Goal: Task Accomplishment & Management: Use online tool/utility

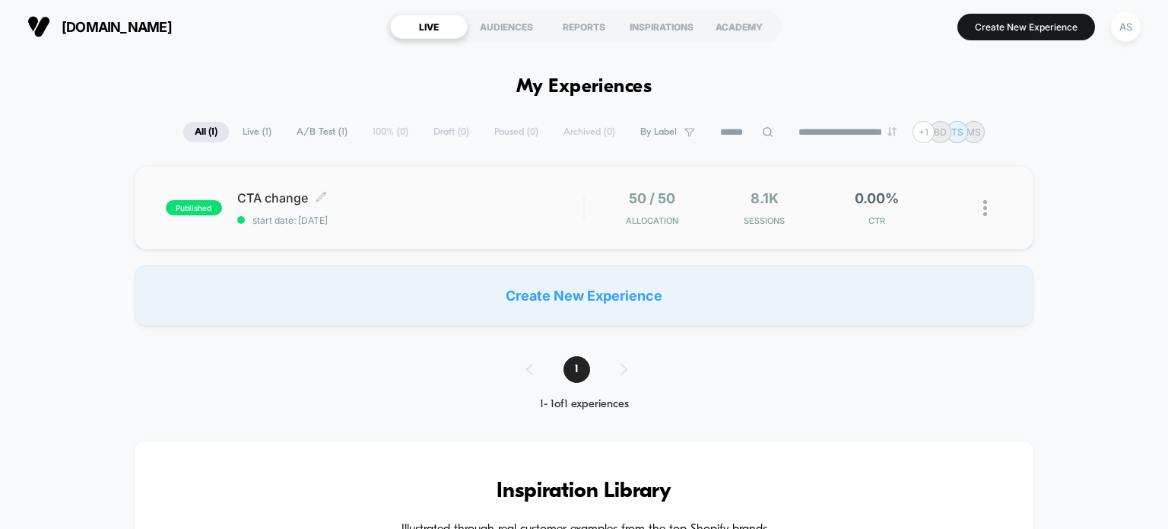
click at [399, 209] on div "CTA change Click to edit experience details Click to edit experience details st…" at bounding box center [410, 208] width 347 height 36
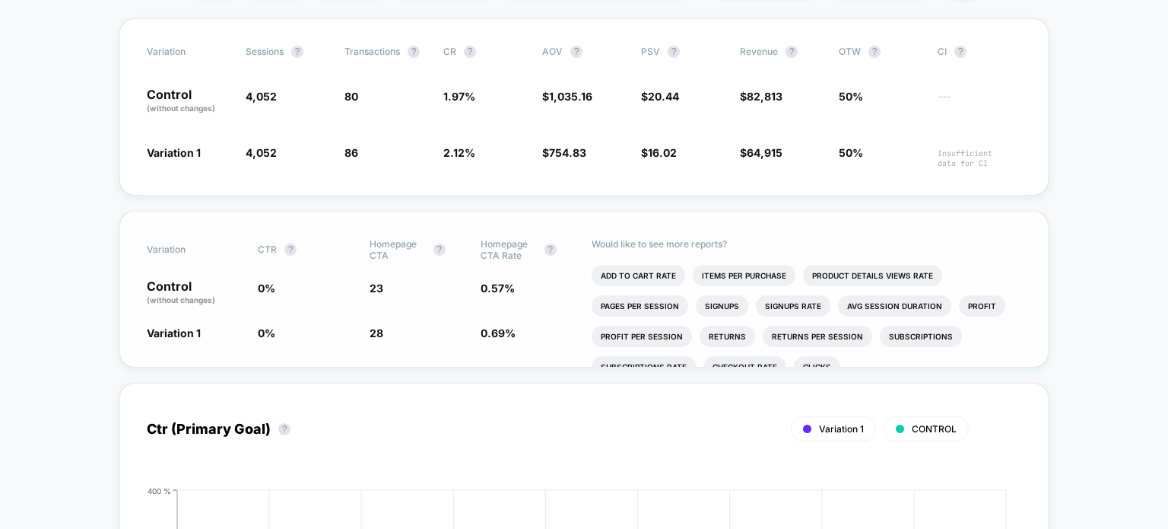
scroll to position [304, 0]
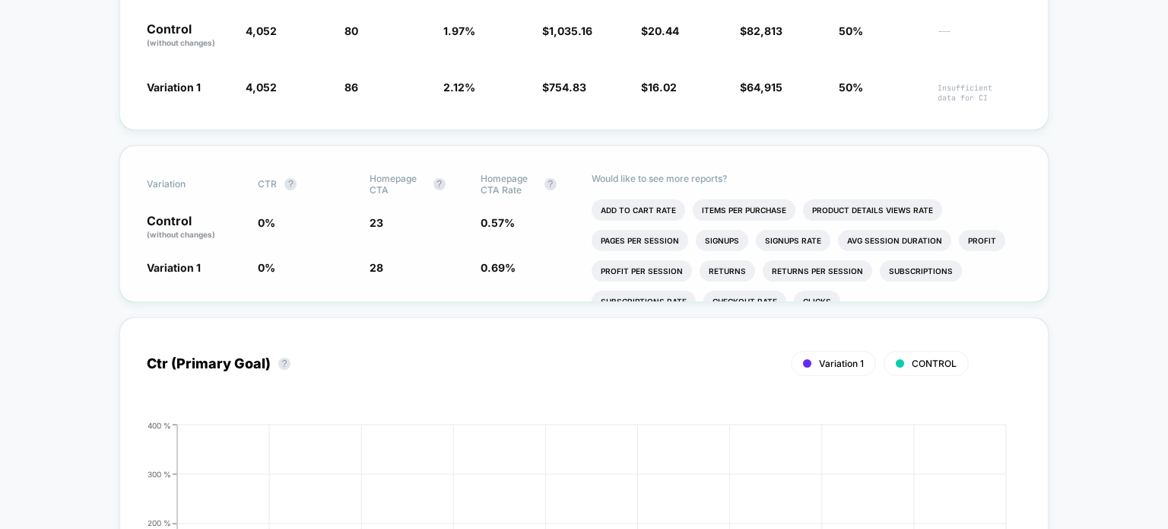
click at [761, 172] on div "Would like to see more reports? Add To Cart Rate Items Per Purchase Product Det…" at bounding box center [807, 223] width 430 height 155
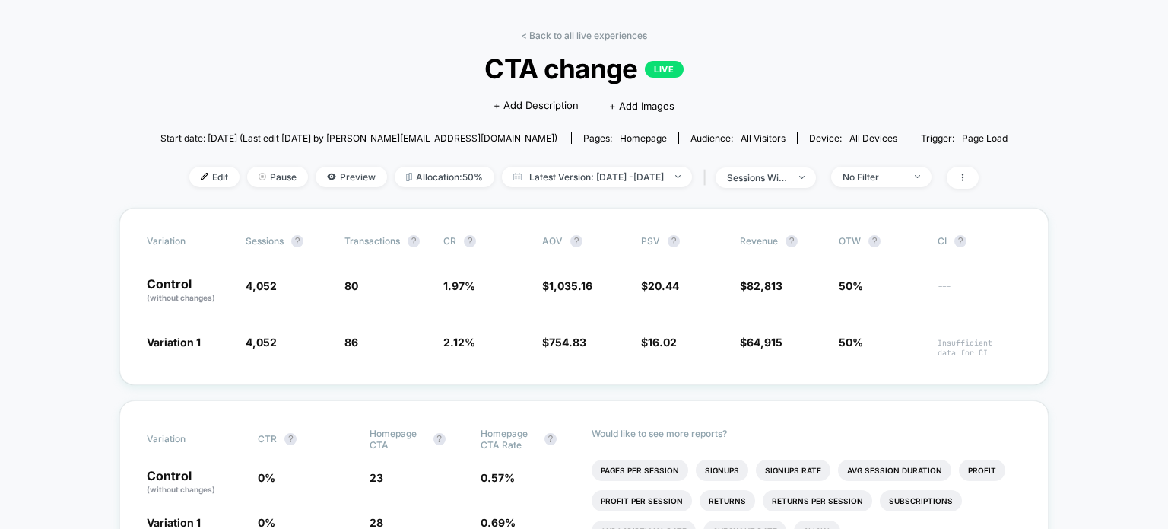
scroll to position [0, 0]
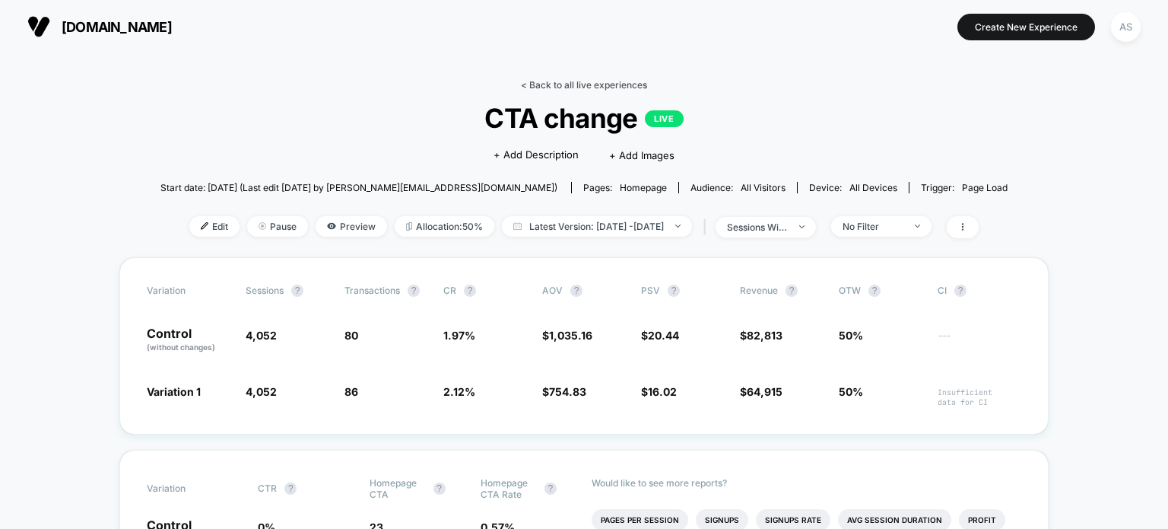
click at [560, 84] on link "< Back to all live experiences" at bounding box center [584, 84] width 126 height 11
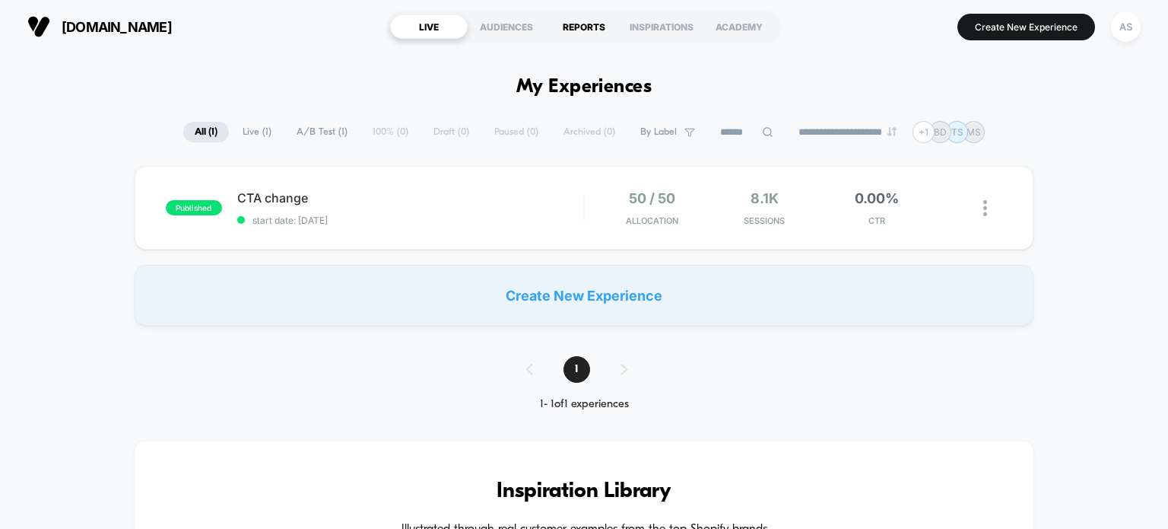
click at [577, 22] on div "REPORTS" at bounding box center [584, 26] width 78 height 24
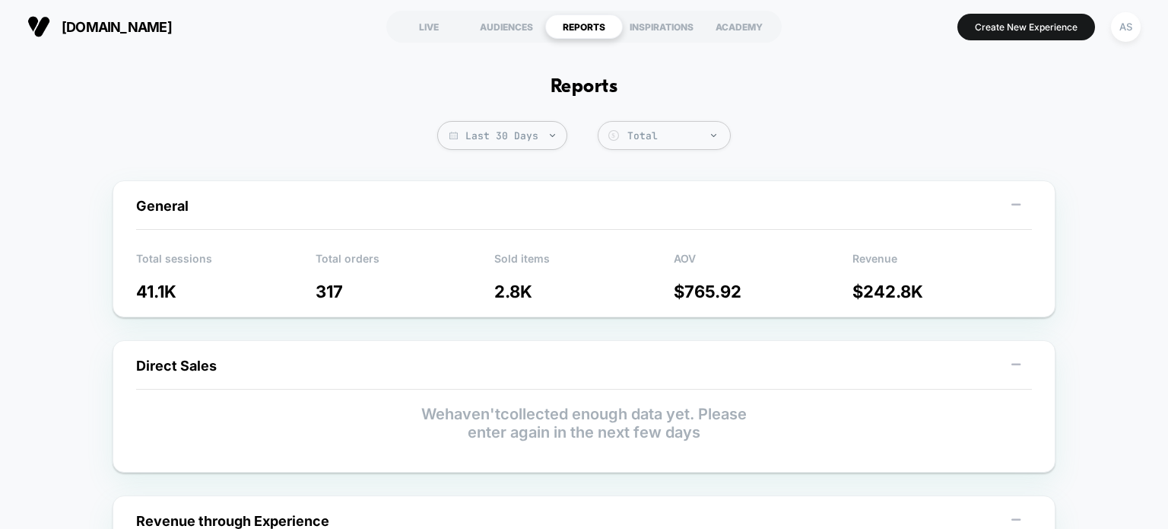
click at [148, 248] on div "Total sessions 41.1K" at bounding box center [225, 271] width 179 height 60
click at [711, 134] on img at bounding box center [713, 135] width 5 height 3
click at [711, 137] on div at bounding box center [713, 138] width 11 height 10
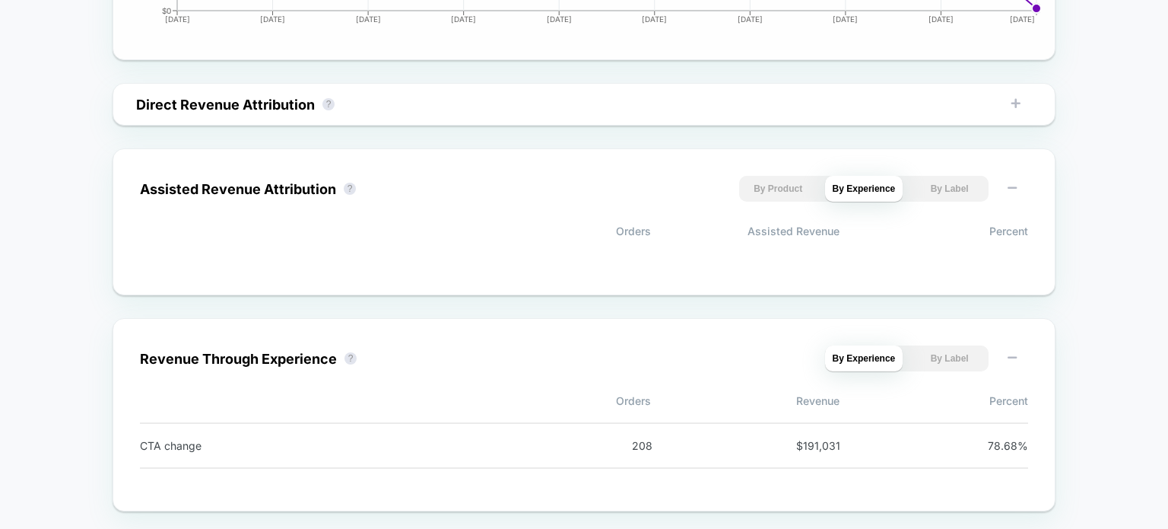
scroll to position [1005, 0]
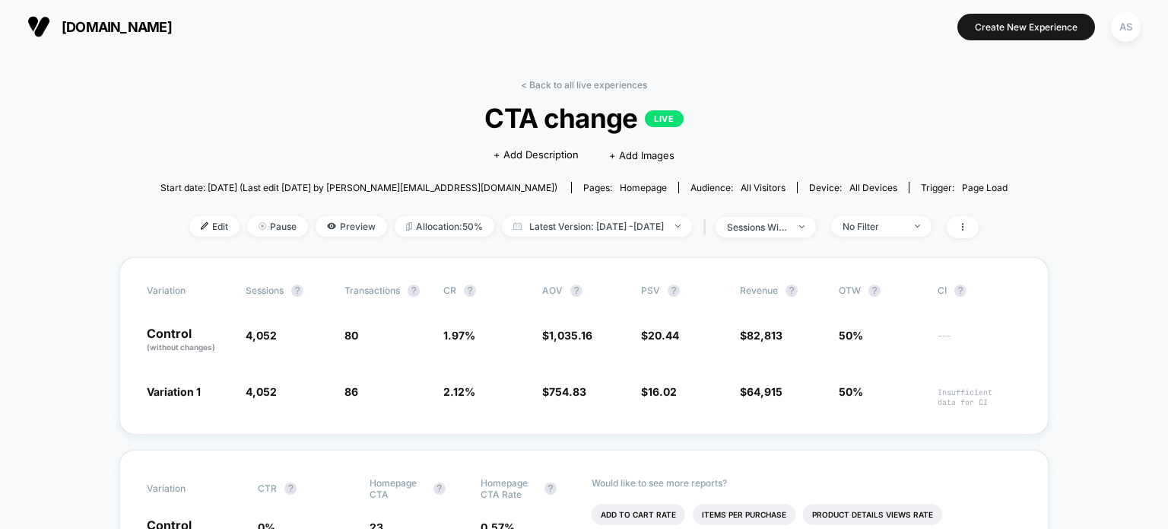
click at [850, 188] on span "all devices" at bounding box center [874, 187] width 48 height 11
click at [850, 186] on span "all devices" at bounding box center [874, 187] width 48 height 11
click at [788, 227] on div "sessions with impression" at bounding box center [757, 226] width 61 height 11
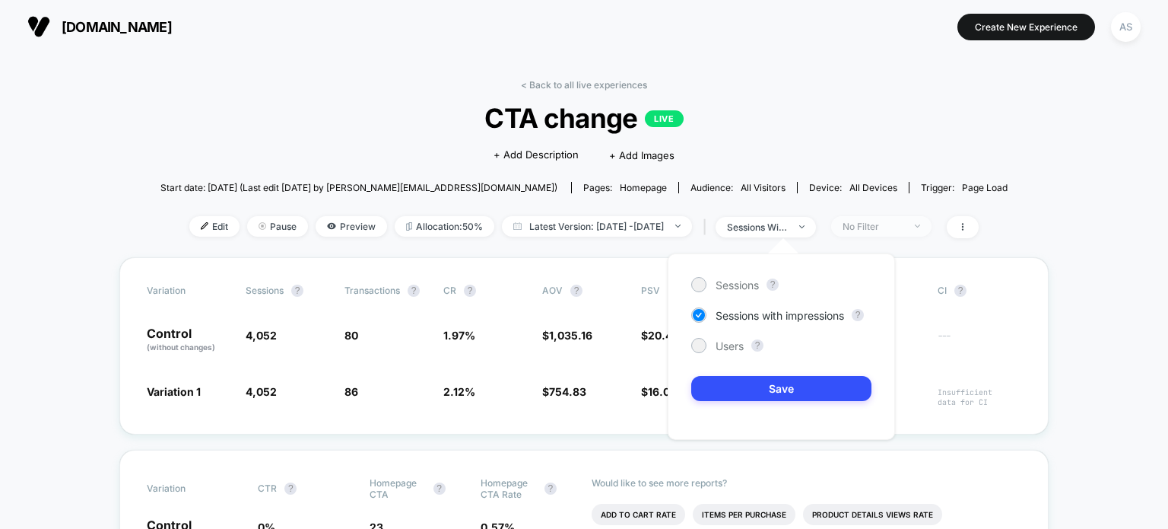
click at [904, 223] on div "No Filter" at bounding box center [873, 226] width 61 height 11
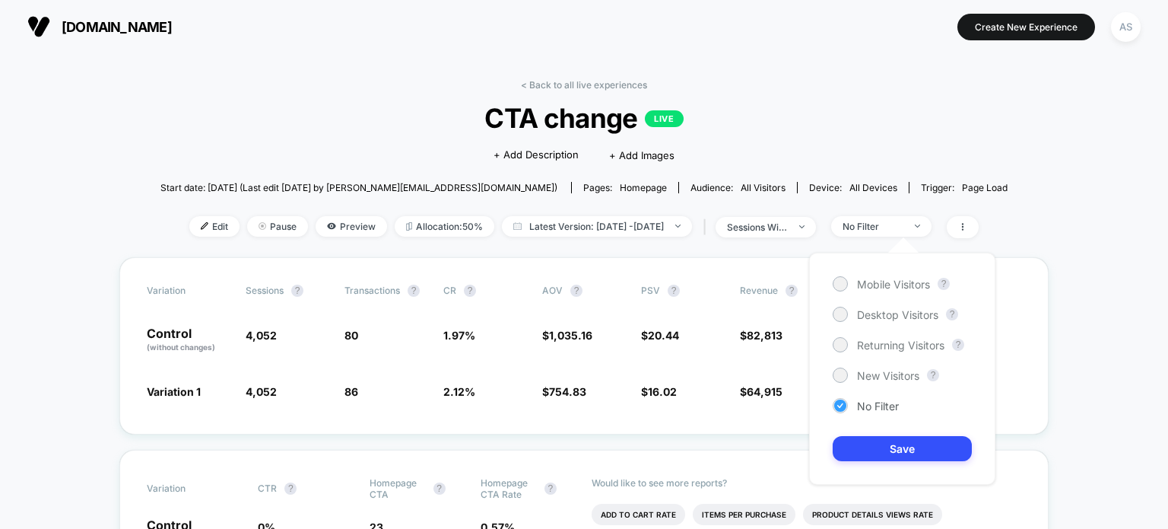
click at [861, 407] on span "No Filter" at bounding box center [878, 405] width 42 height 13
click at [895, 282] on span "Mobile Visitors" at bounding box center [893, 284] width 73 height 13
click at [907, 456] on button "Save" at bounding box center [902, 448] width 139 height 25
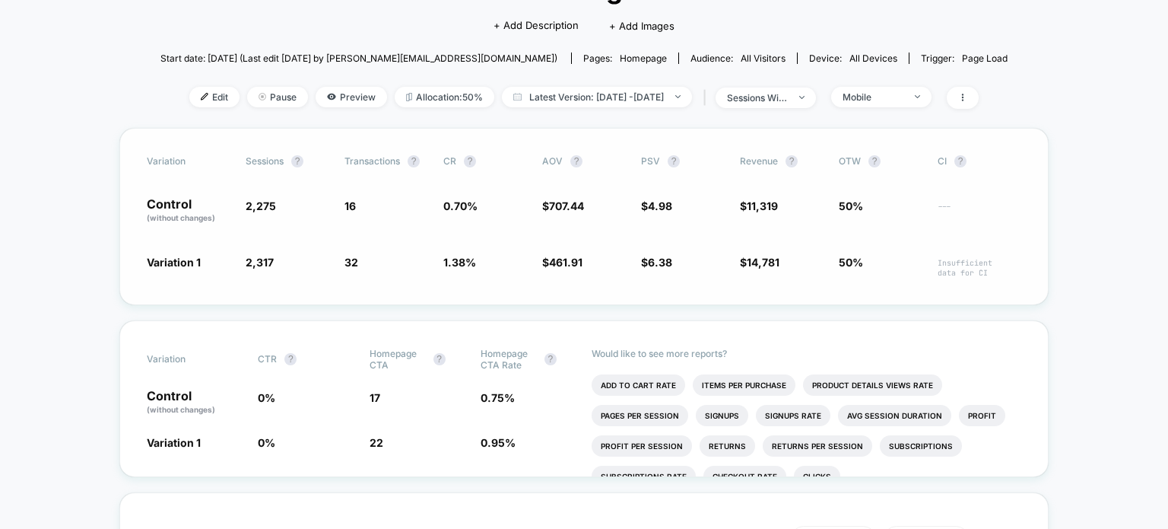
scroll to position [152, 0]
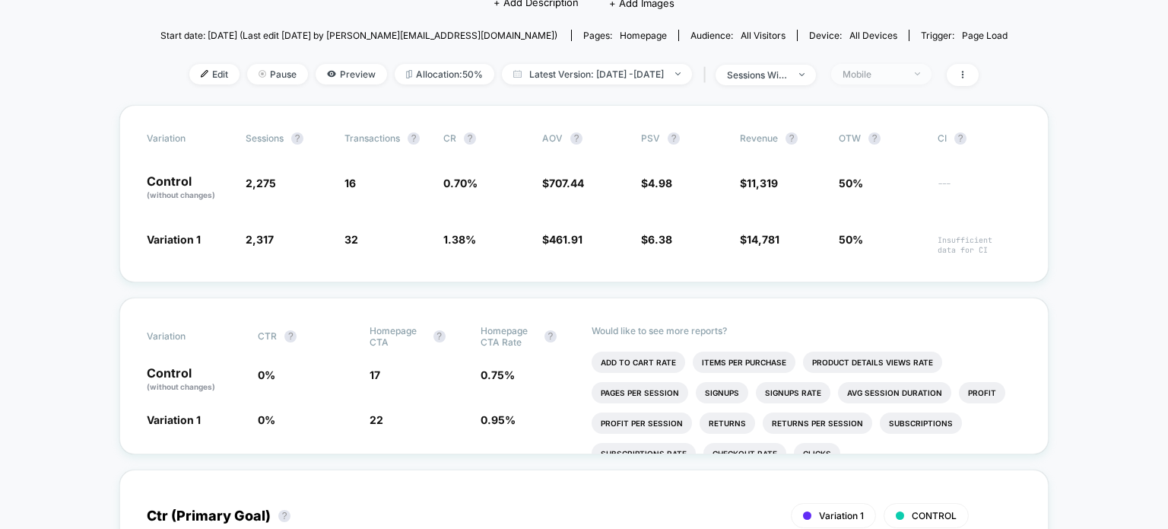
click at [881, 71] on div "Mobile" at bounding box center [873, 73] width 61 height 11
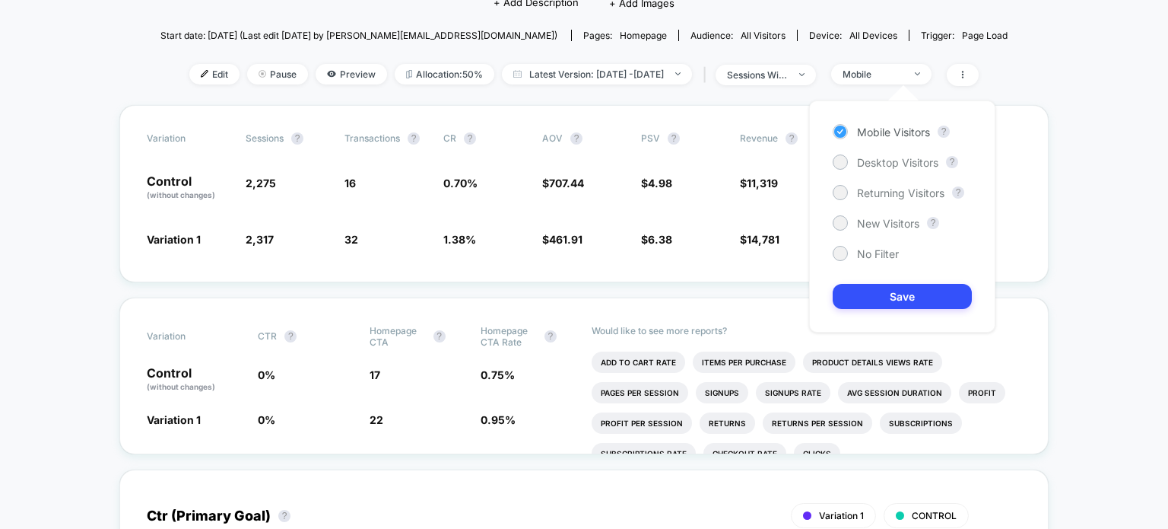
click at [891, 131] on span "Mobile Visitors" at bounding box center [893, 131] width 73 height 13
click at [890, 164] on span "Desktop Visitors" at bounding box center [897, 162] width 81 height 13
click at [903, 291] on button "Save" at bounding box center [902, 296] width 139 height 25
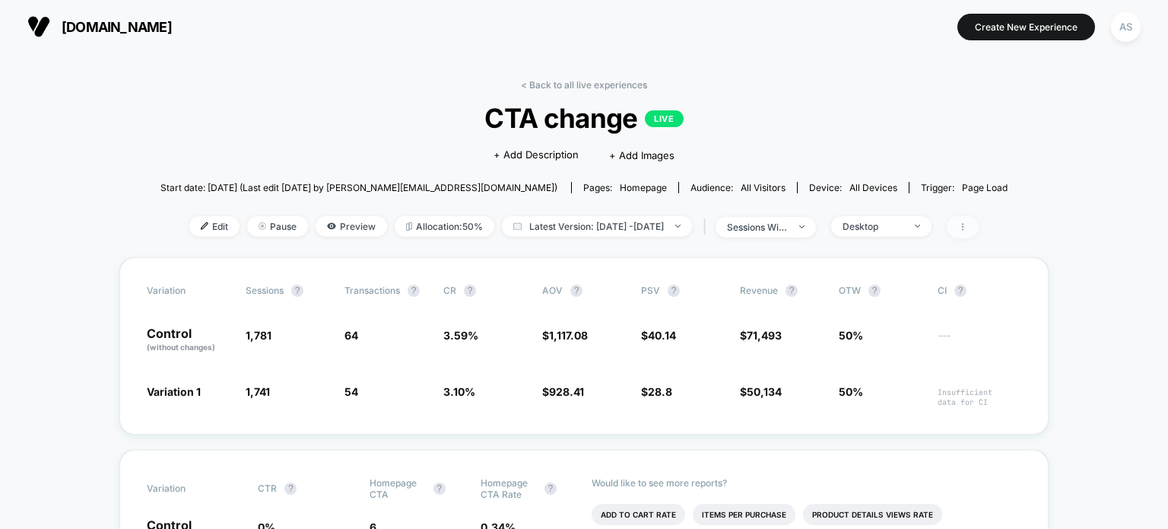
click at [967, 222] on icon at bounding box center [962, 226] width 9 height 9
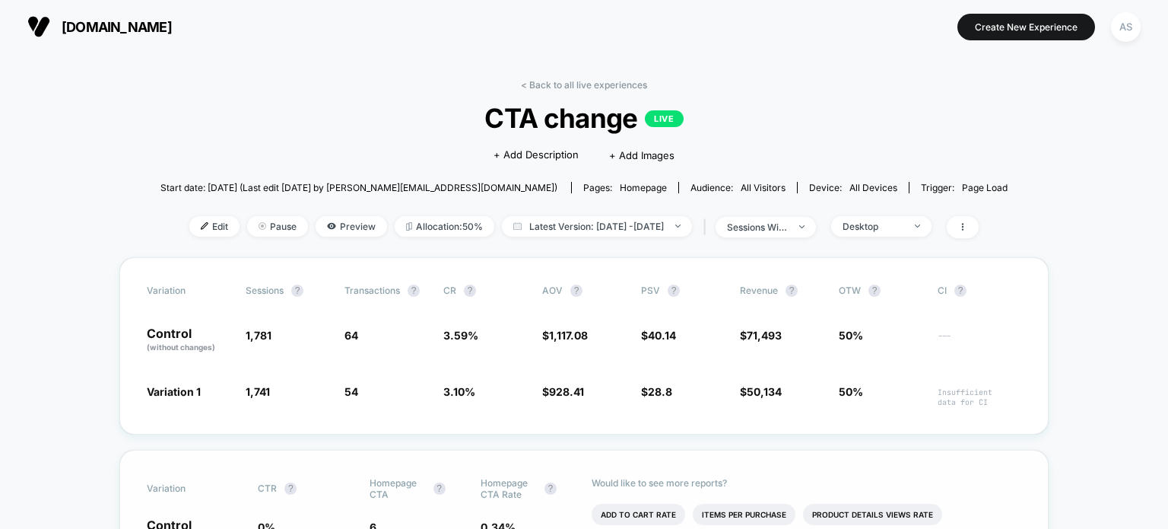
scroll to position [76, 0]
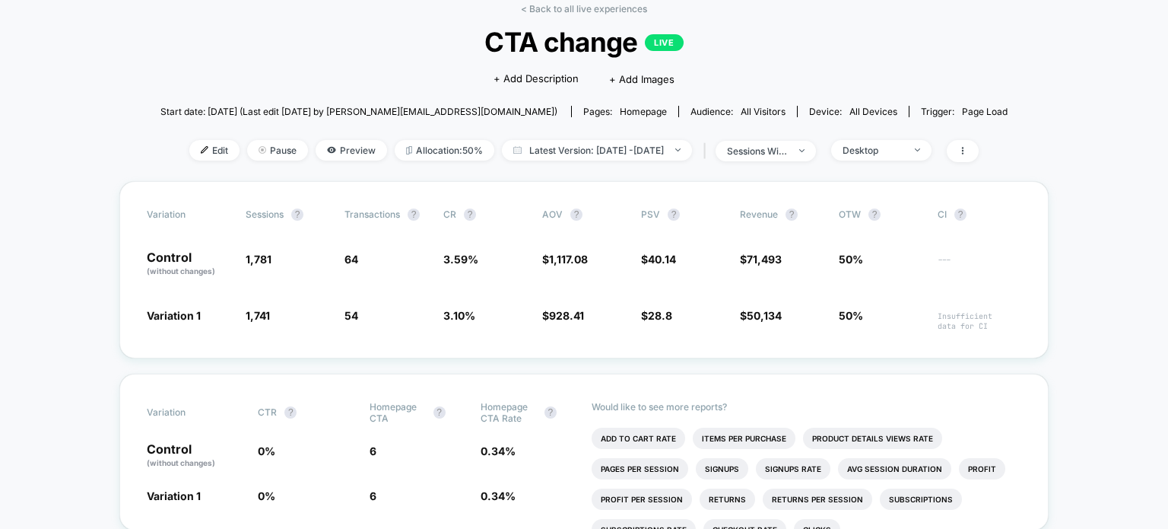
click at [741, 107] on span "All Visitors" at bounding box center [763, 111] width 45 height 11
click at [948, 164] on div "< Back to all live experiences CTA change LIVE Click to edit experience details…" at bounding box center [583, 92] width 847 height 178
click at [920, 149] on img at bounding box center [917, 149] width 5 height 3
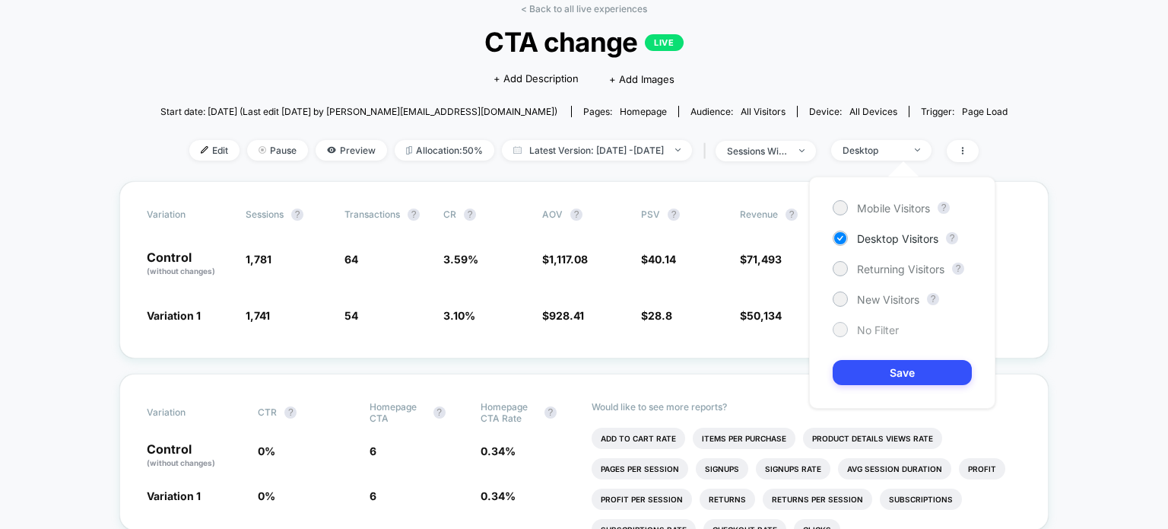
click at [870, 333] on span "No Filter" at bounding box center [878, 329] width 42 height 13
click at [899, 373] on button "Save" at bounding box center [902, 372] width 139 height 25
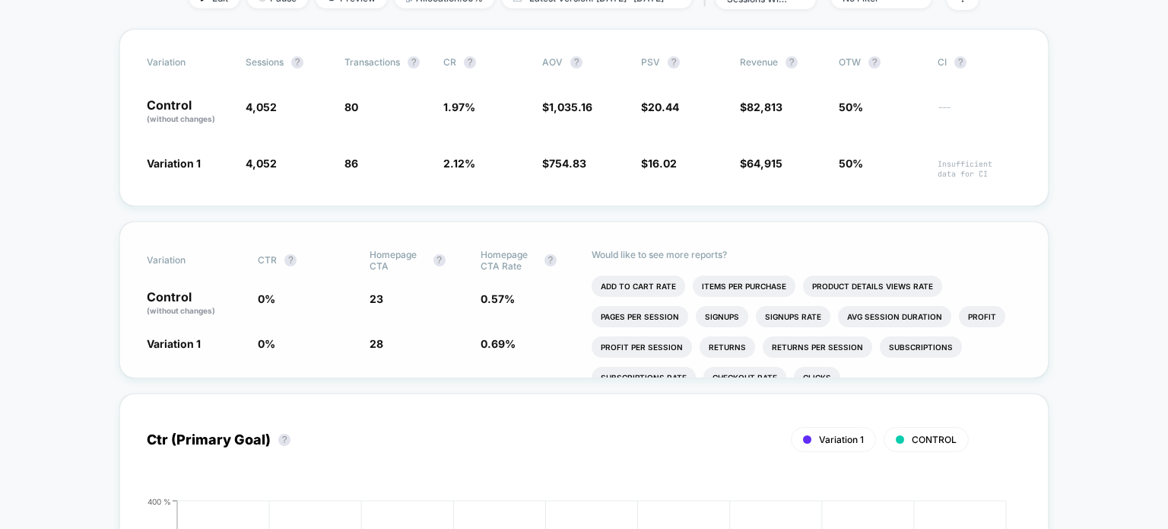
scroll to position [152, 0]
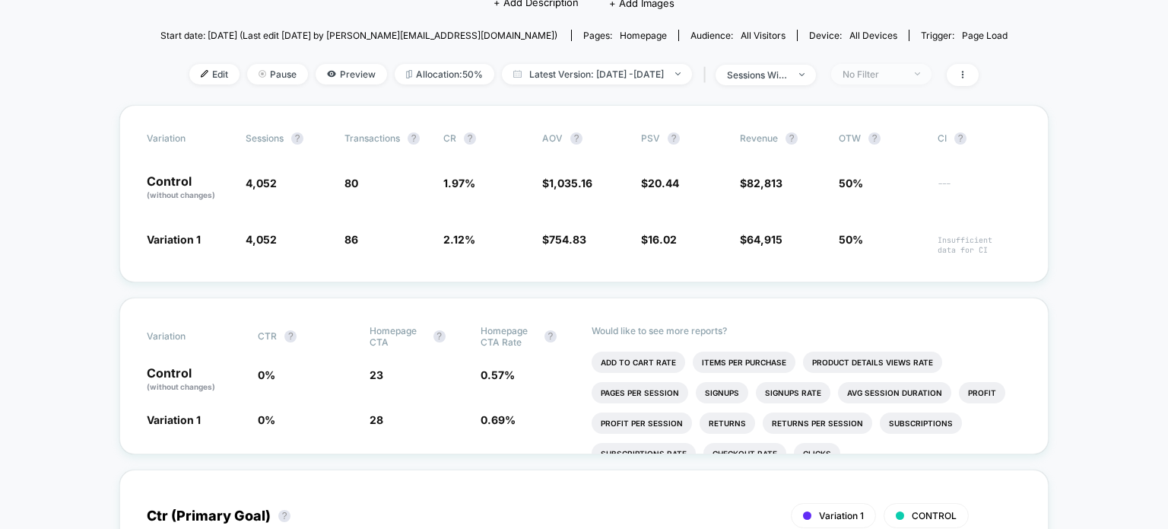
click at [932, 75] on span "No Filter" at bounding box center [881, 74] width 100 height 21
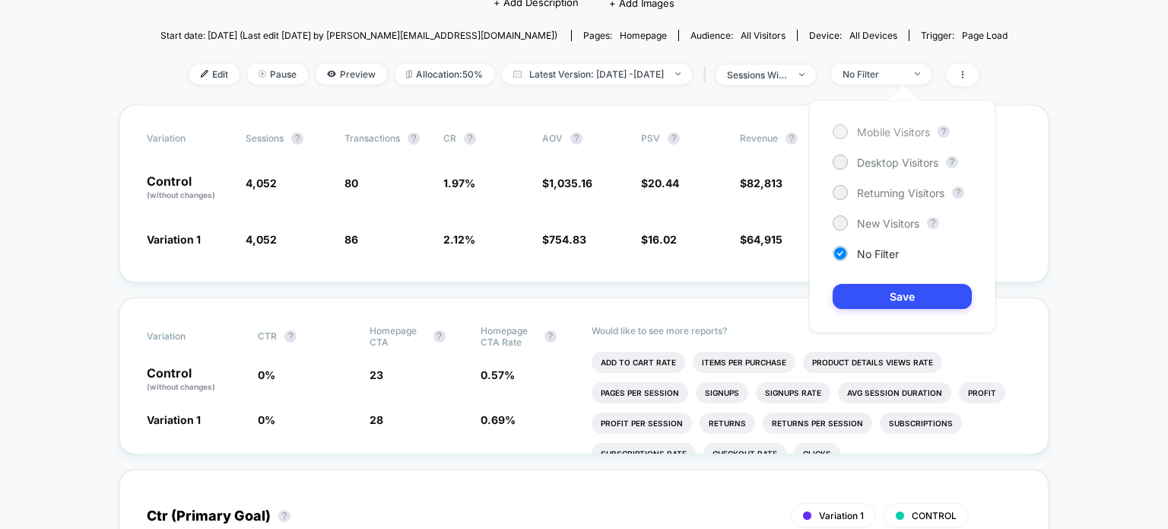
click at [904, 137] on span "Mobile Visitors" at bounding box center [893, 131] width 73 height 13
click at [902, 303] on button "Save" at bounding box center [902, 296] width 139 height 25
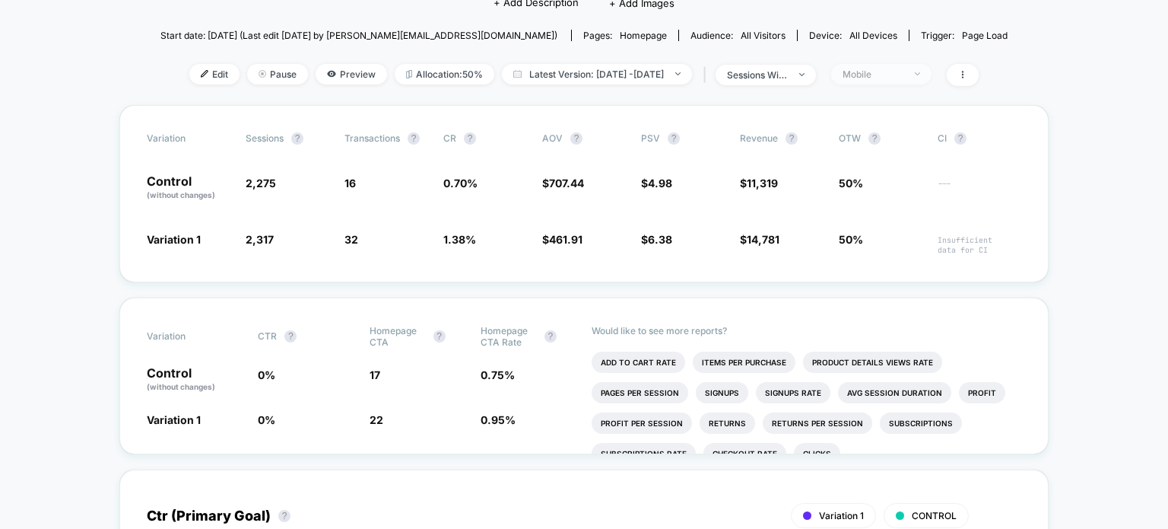
click at [904, 72] on div "Mobile" at bounding box center [873, 73] width 61 height 11
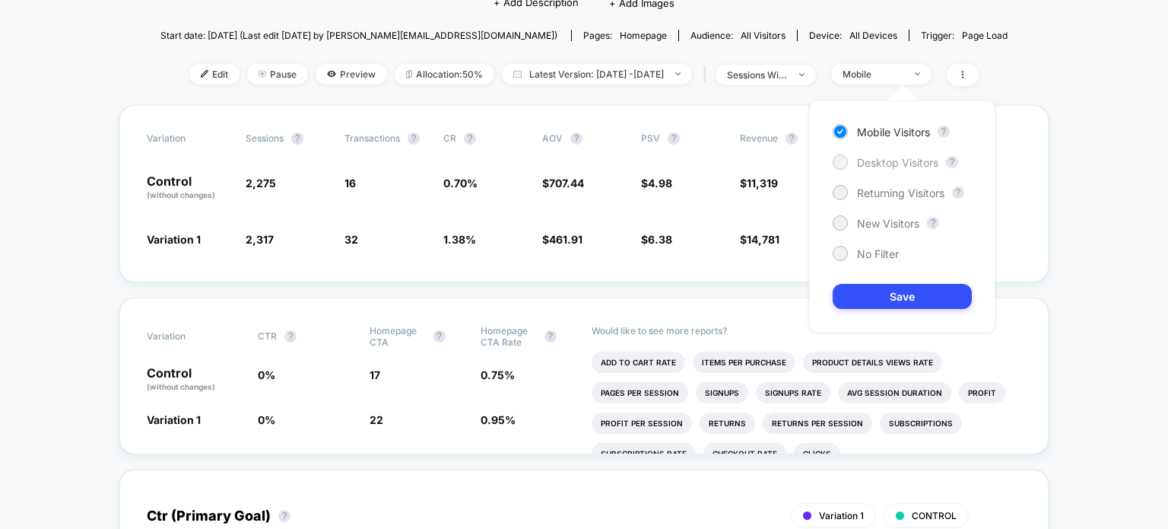
click at [904, 161] on span "Desktop Visitors" at bounding box center [897, 162] width 81 height 13
click at [903, 127] on span "Mobile Visitors" at bounding box center [893, 131] width 73 height 13
click at [901, 135] on span "Mobile Visitors" at bounding box center [893, 131] width 73 height 13
click at [900, 132] on span "Mobile Visitors" at bounding box center [893, 131] width 73 height 13
click at [904, 297] on button "Save" at bounding box center [902, 296] width 139 height 25
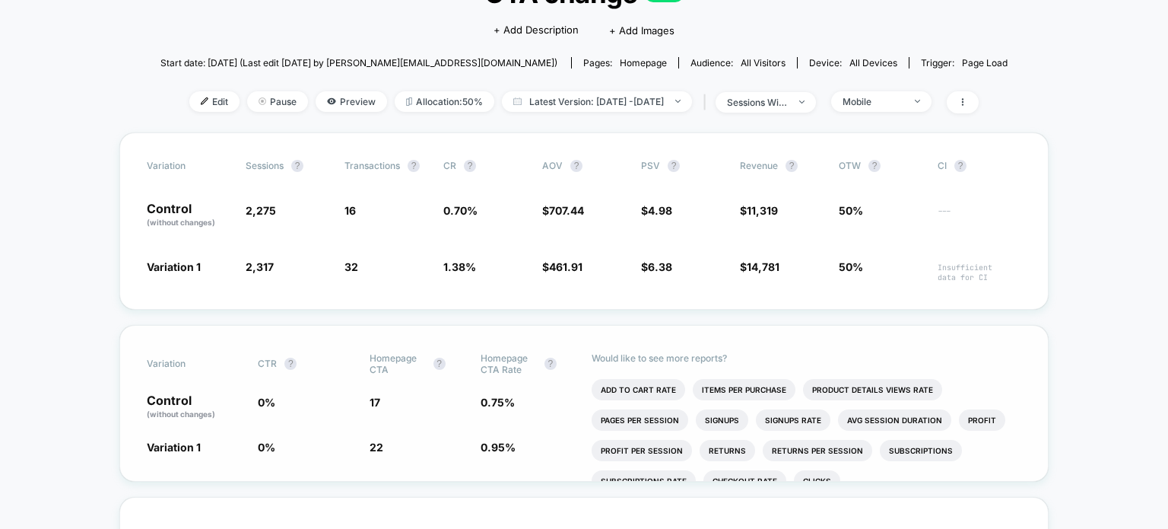
scroll to position [152, 0]
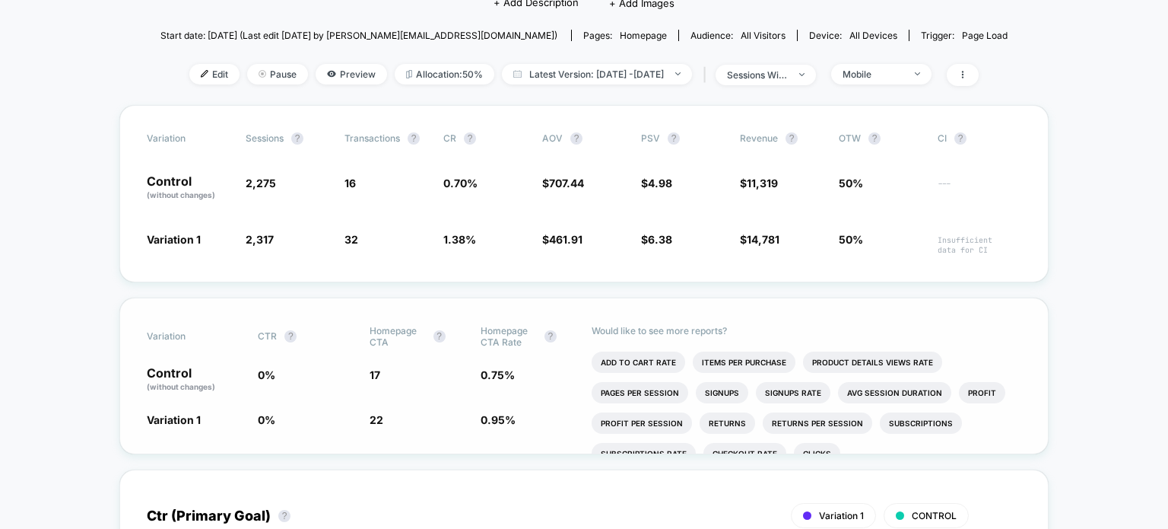
scroll to position [76, 0]
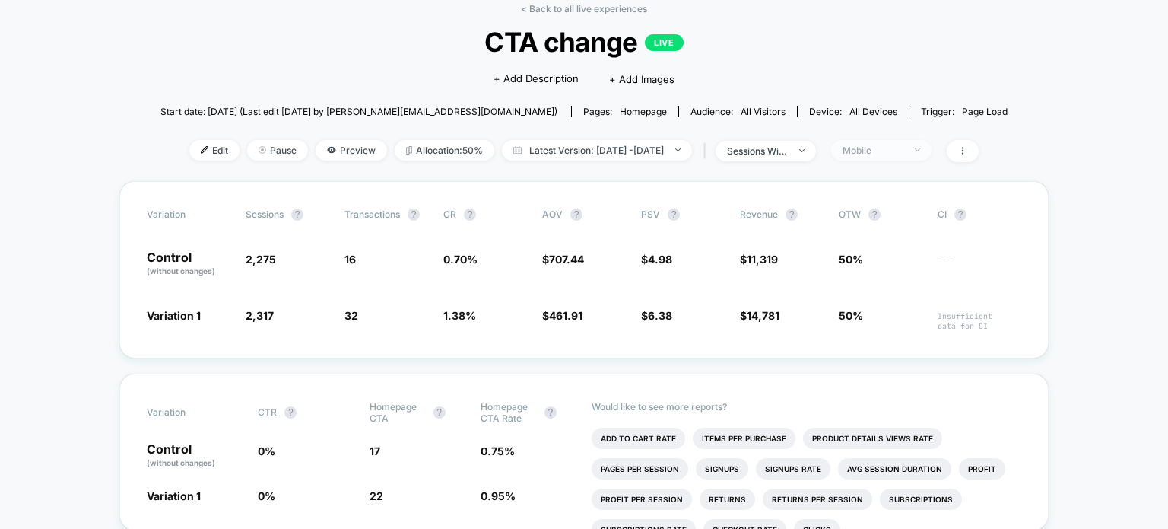
click at [904, 148] on div "Mobile" at bounding box center [873, 150] width 61 height 11
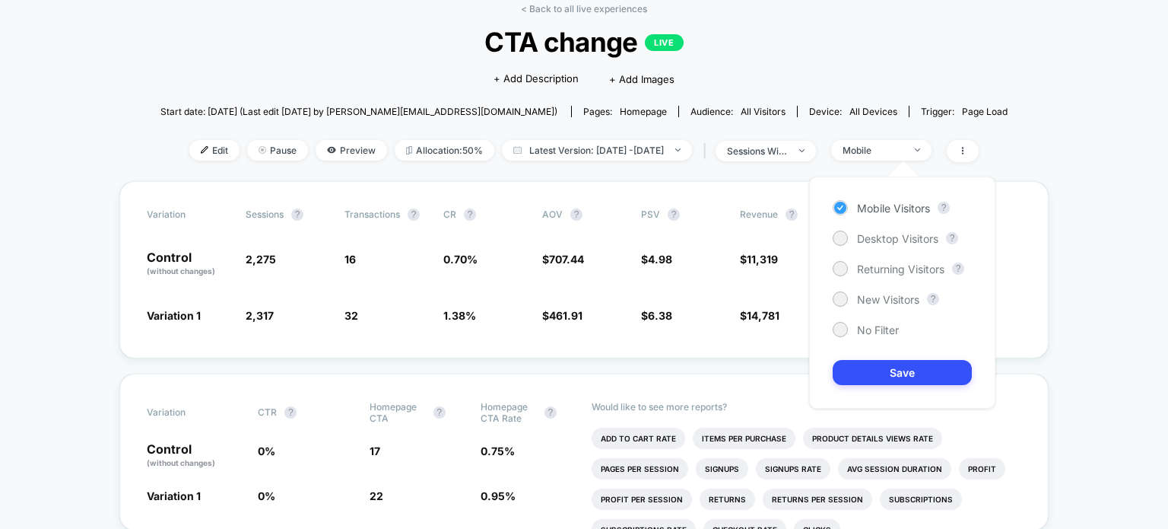
click at [888, 209] on span "Mobile Visitors" at bounding box center [893, 208] width 73 height 13
click at [889, 233] on span "Desktop Visitors" at bounding box center [897, 238] width 81 height 13
click at [891, 373] on button "Save" at bounding box center [902, 372] width 139 height 25
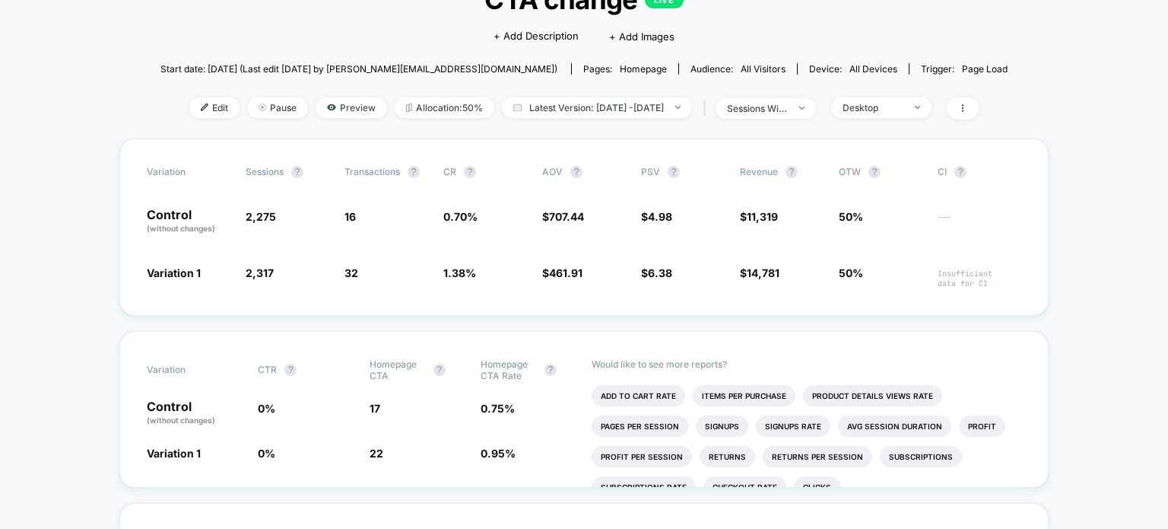
scroll to position [152, 0]
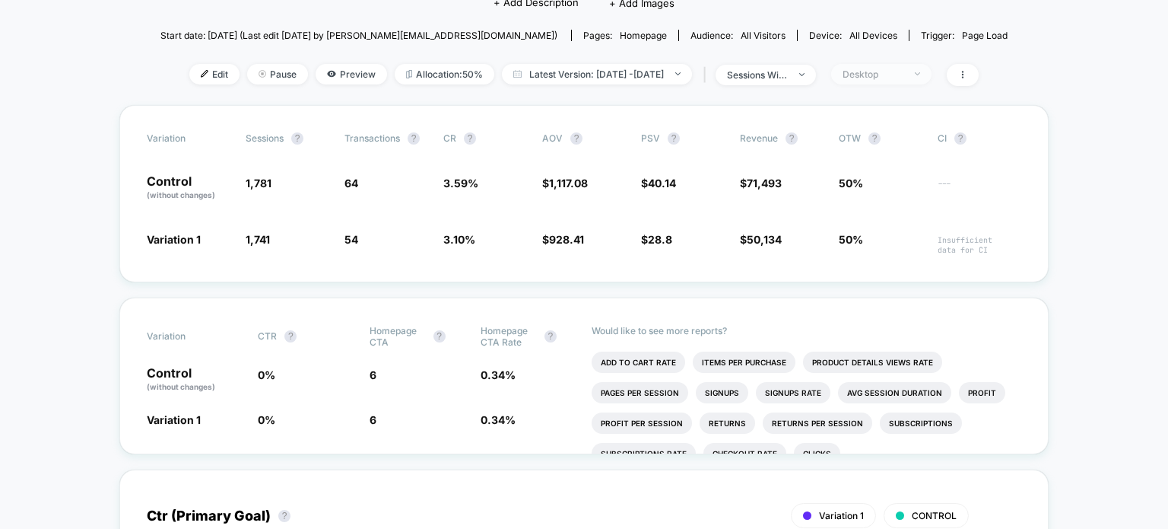
click at [894, 70] on div "Desktop" at bounding box center [873, 73] width 61 height 11
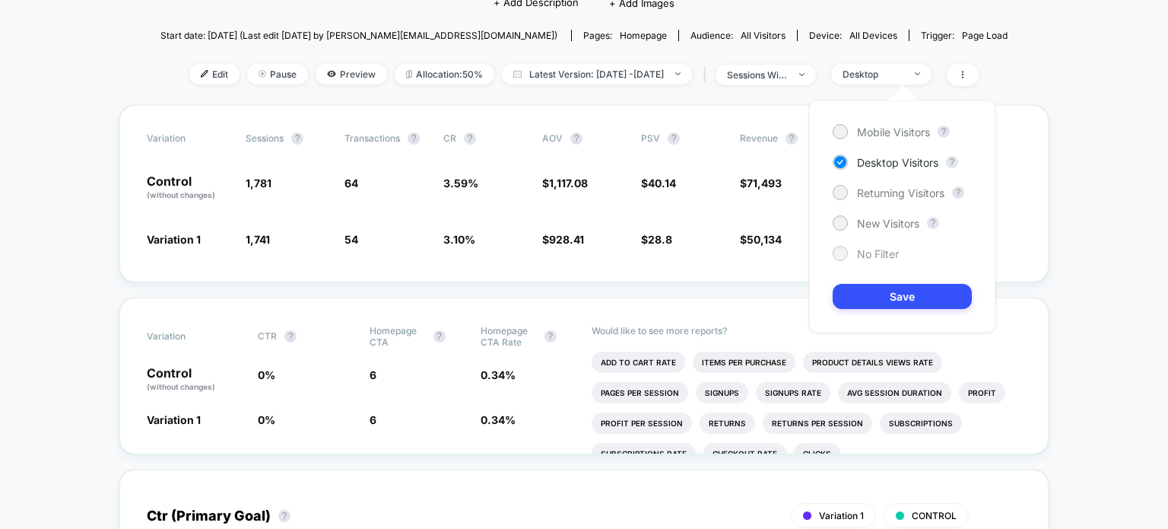
click at [891, 256] on span "No Filter" at bounding box center [878, 253] width 42 height 13
click at [900, 297] on button "Save" at bounding box center [902, 296] width 139 height 25
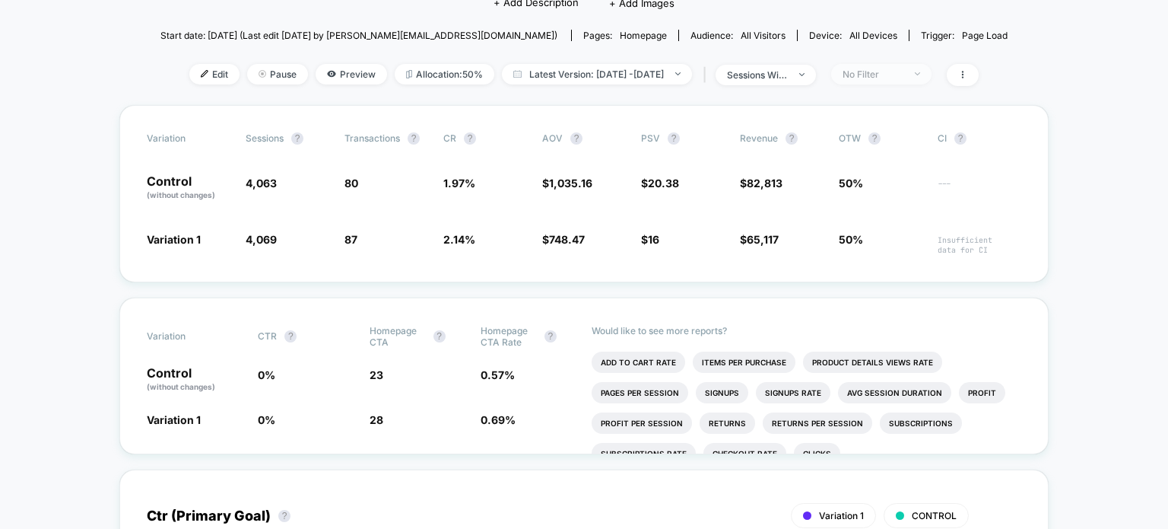
click at [929, 71] on span "No Filter" at bounding box center [881, 74] width 100 height 21
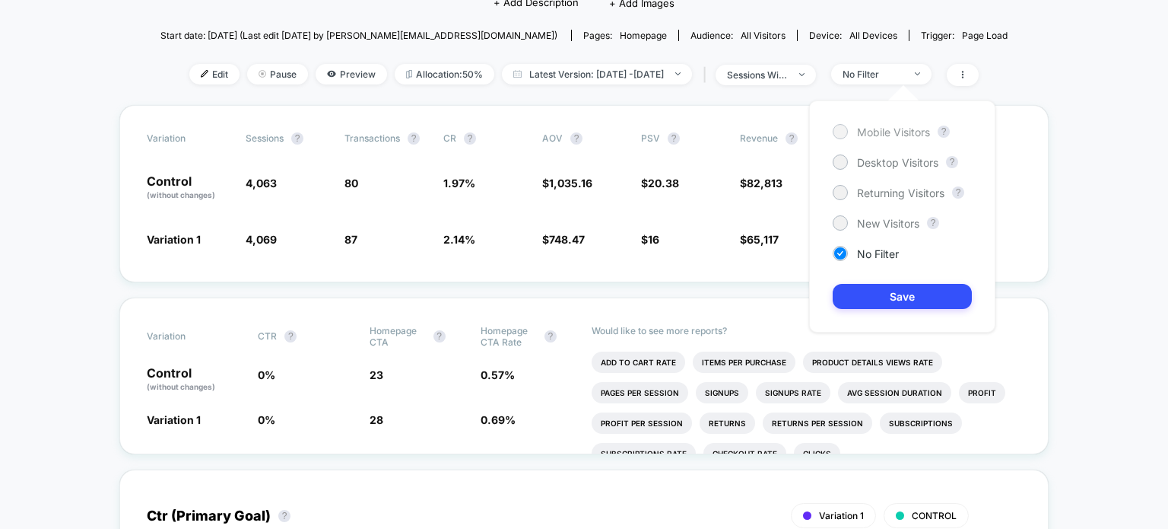
click at [875, 130] on span "Mobile Visitors" at bounding box center [893, 131] width 73 height 13
click at [884, 294] on button "Save" at bounding box center [902, 296] width 139 height 25
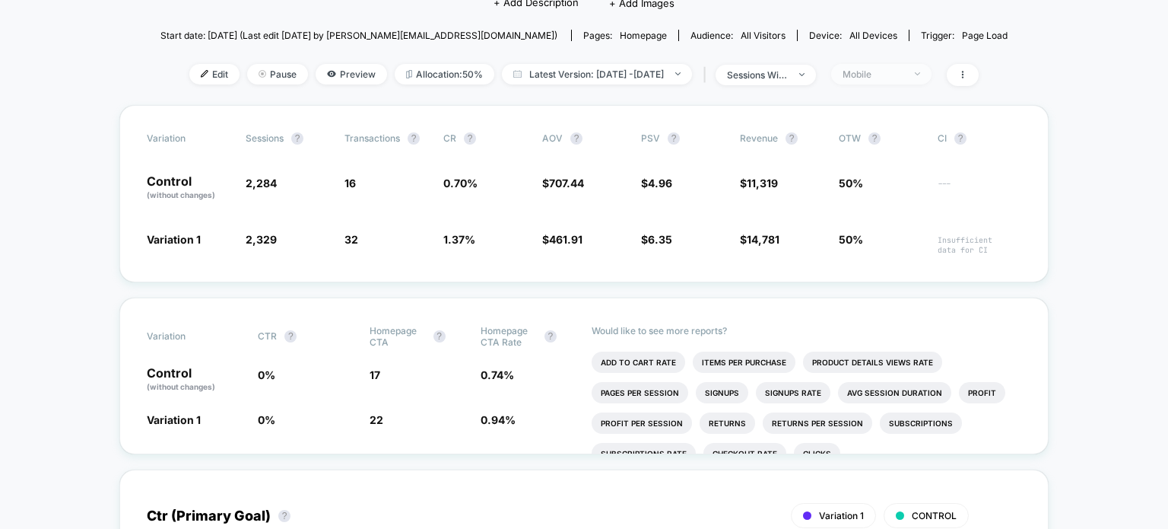
click at [885, 68] on span "Mobile" at bounding box center [881, 74] width 100 height 21
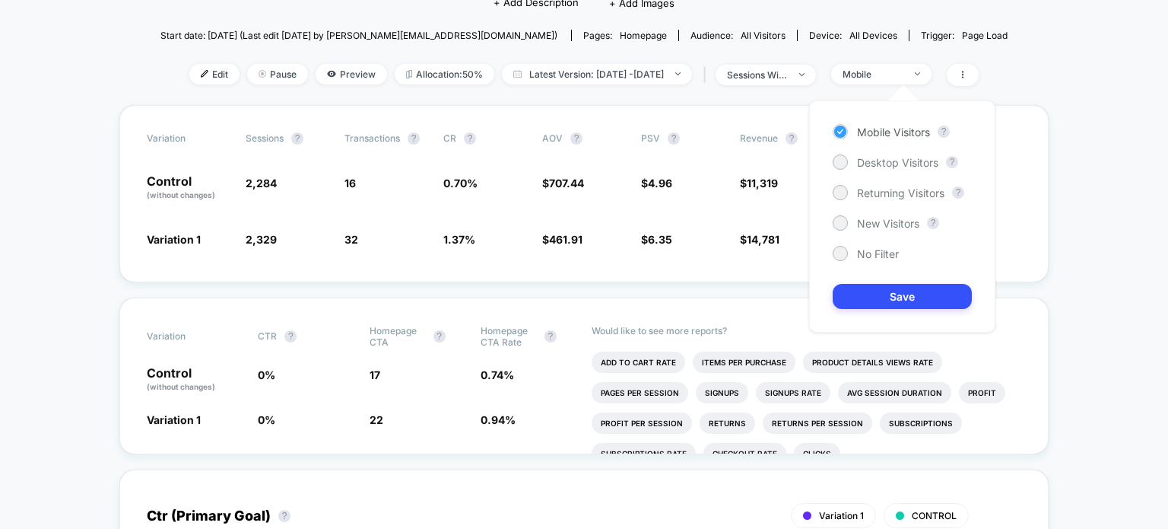
click at [898, 135] on span "Mobile Visitors" at bounding box center [893, 131] width 73 height 13
click at [879, 166] on span "Desktop Visitors" at bounding box center [897, 162] width 81 height 13
click at [920, 298] on button "Save" at bounding box center [902, 296] width 139 height 25
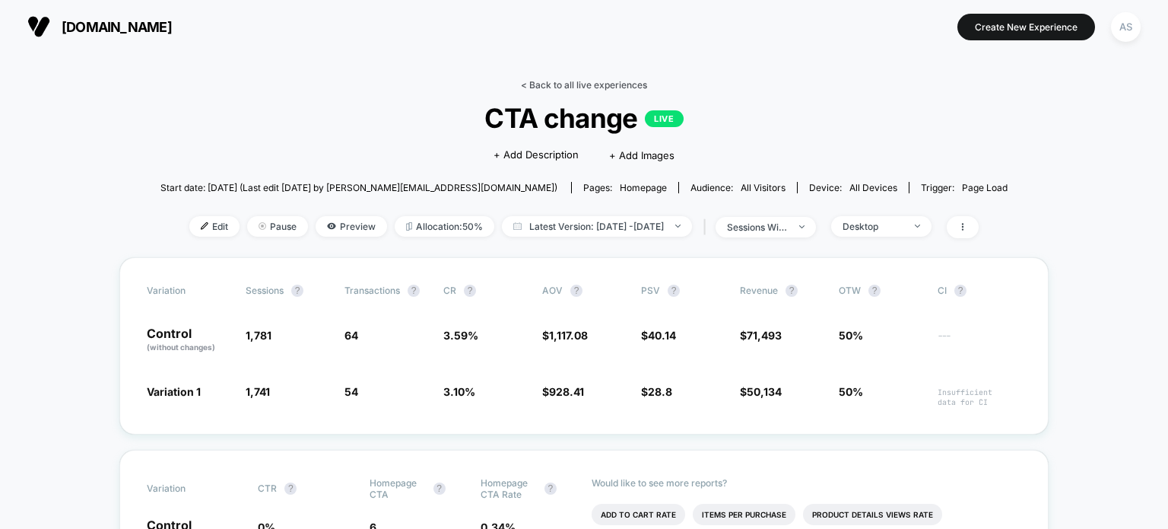
click at [596, 80] on link "< Back to all live experiences" at bounding box center [584, 84] width 126 height 11
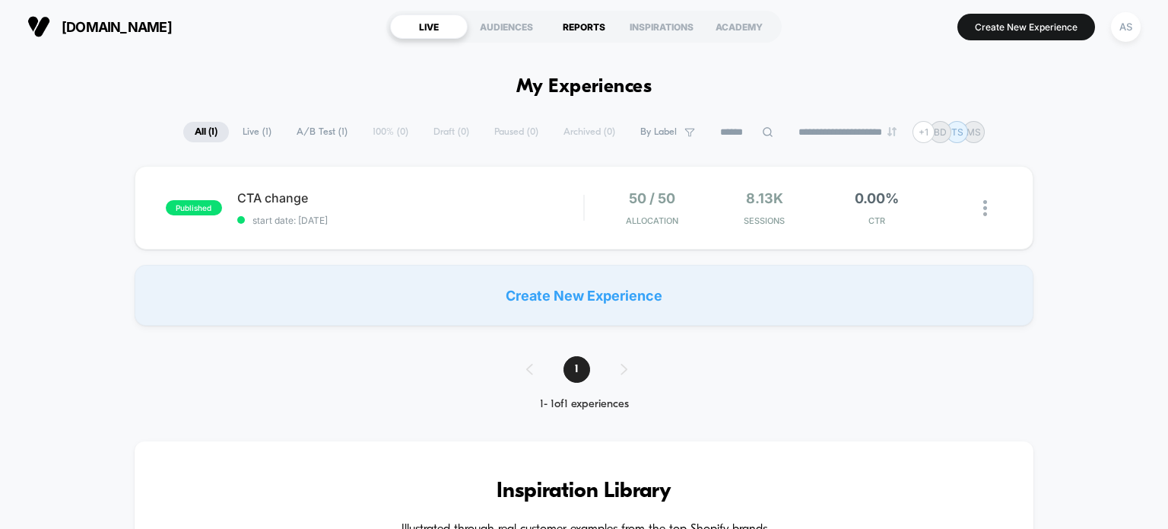
click at [582, 21] on div "REPORTS" at bounding box center [584, 26] width 78 height 24
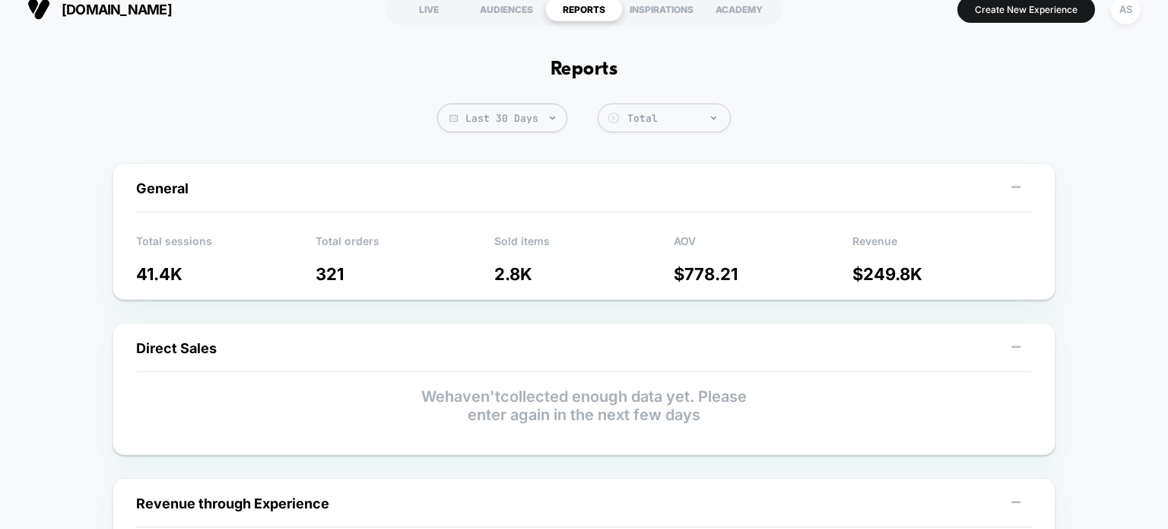
scroll to position [16, 0]
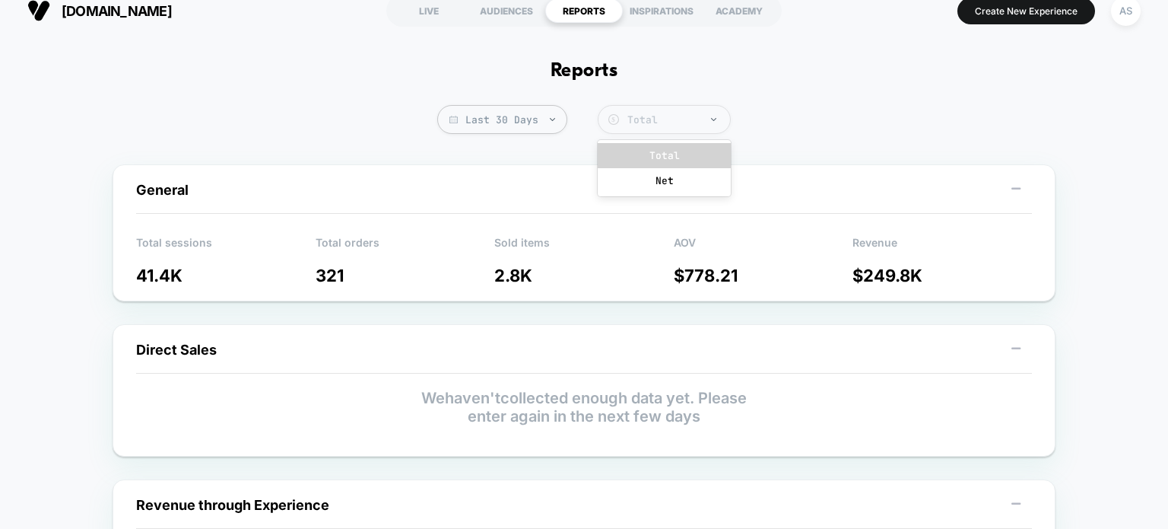
click at [678, 122] on div "Total" at bounding box center [674, 119] width 95 height 13
click at [567, 109] on div "Last 30 Days Total Group 2 $" at bounding box center [584, 119] width 294 height 29
click at [554, 119] on span "Last 30 Days" at bounding box center [502, 119] width 130 height 29
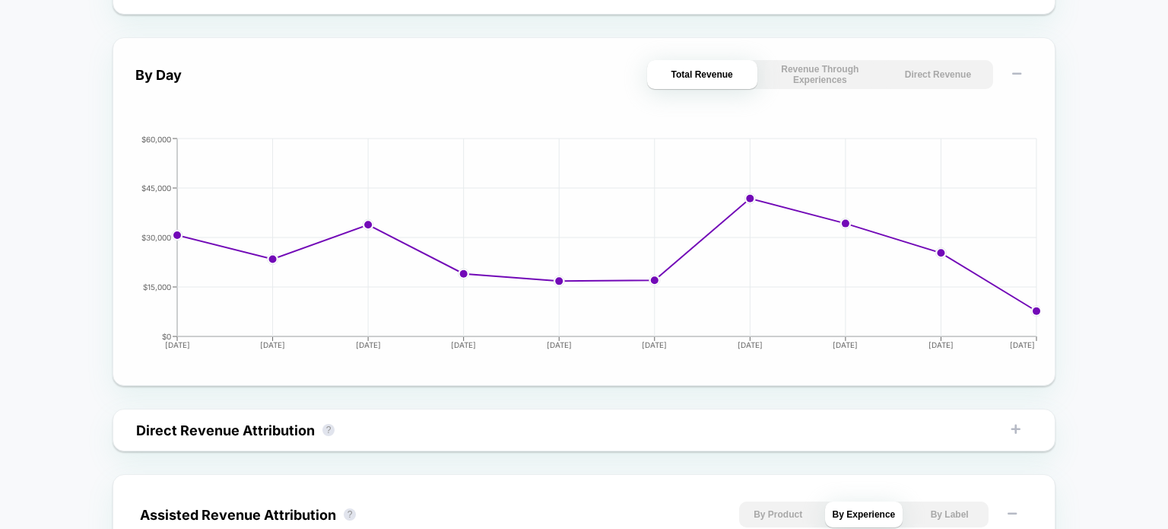
scroll to position [624, 0]
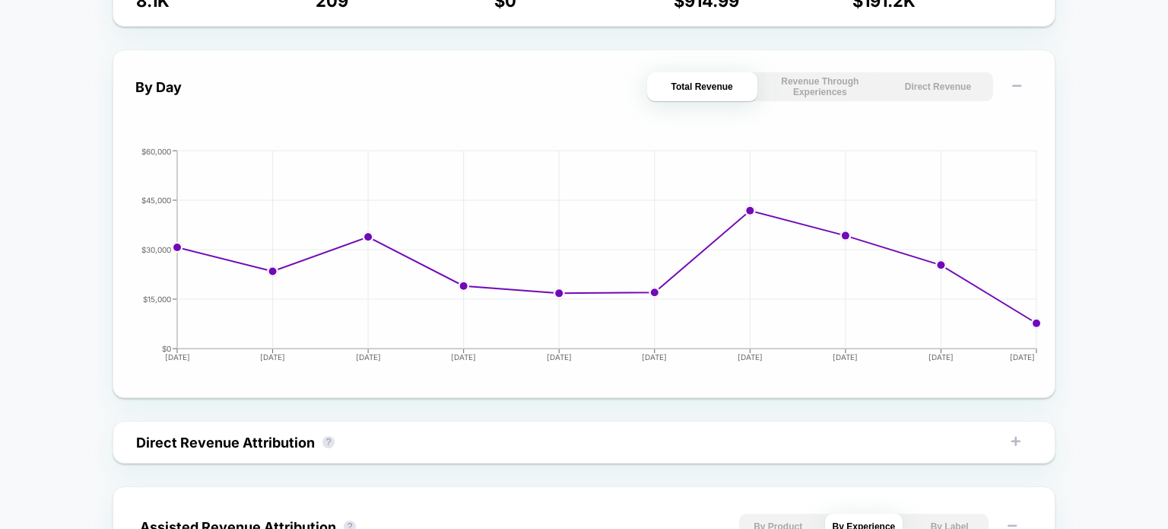
click at [836, 94] on button "Revenue Through Experiences" at bounding box center [820, 86] width 110 height 29
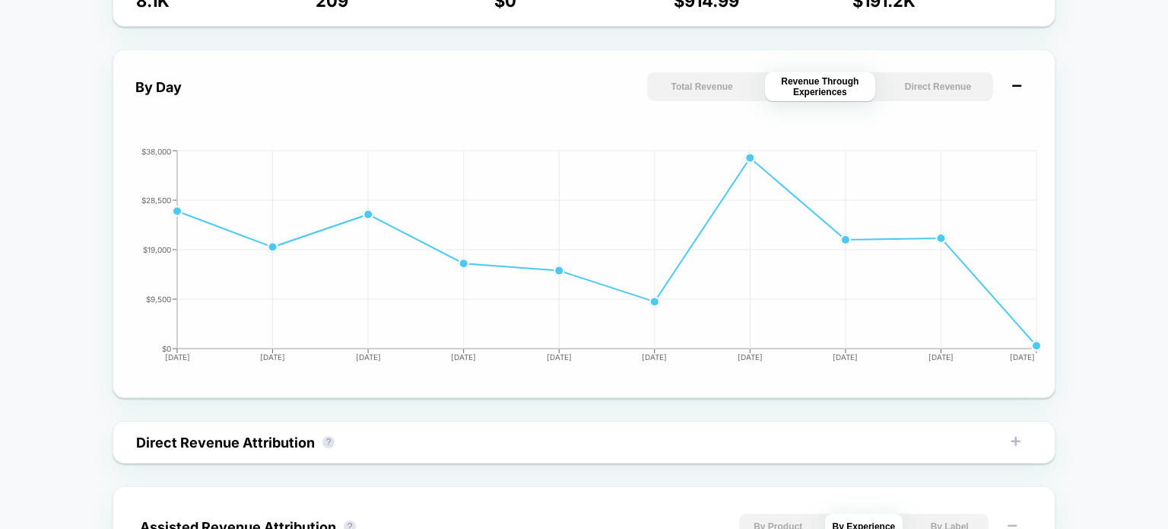
click at [1015, 84] on icon at bounding box center [1016, 85] width 15 height 15
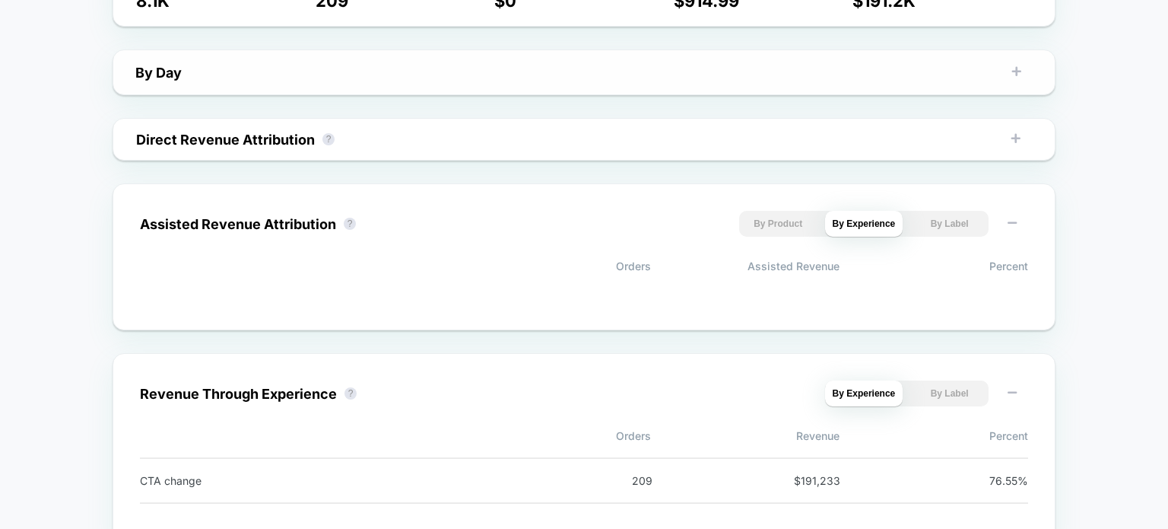
click at [1015, 84] on button at bounding box center [1017, 72] width 24 height 29
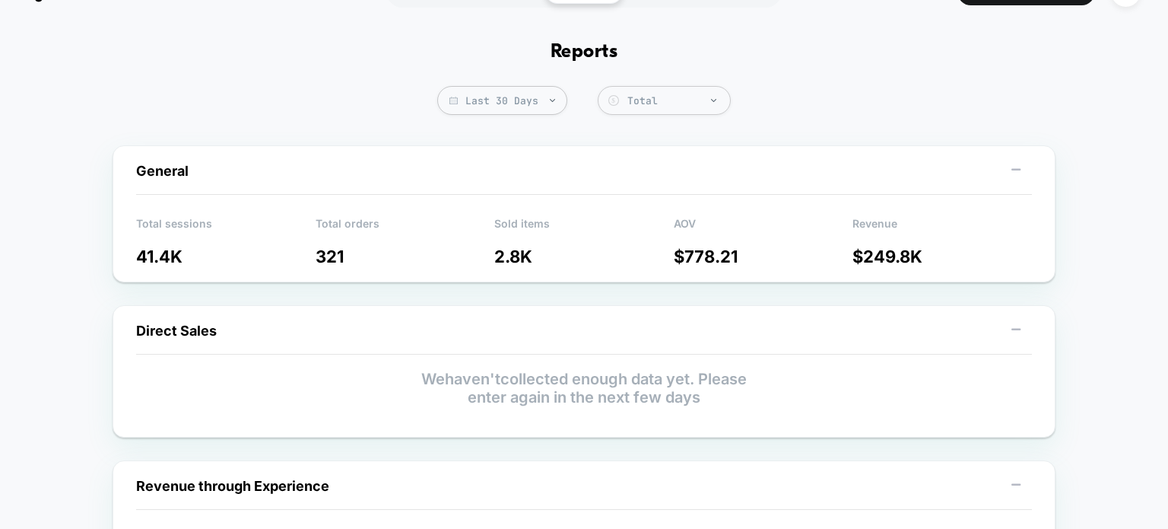
scroll to position [0, 0]
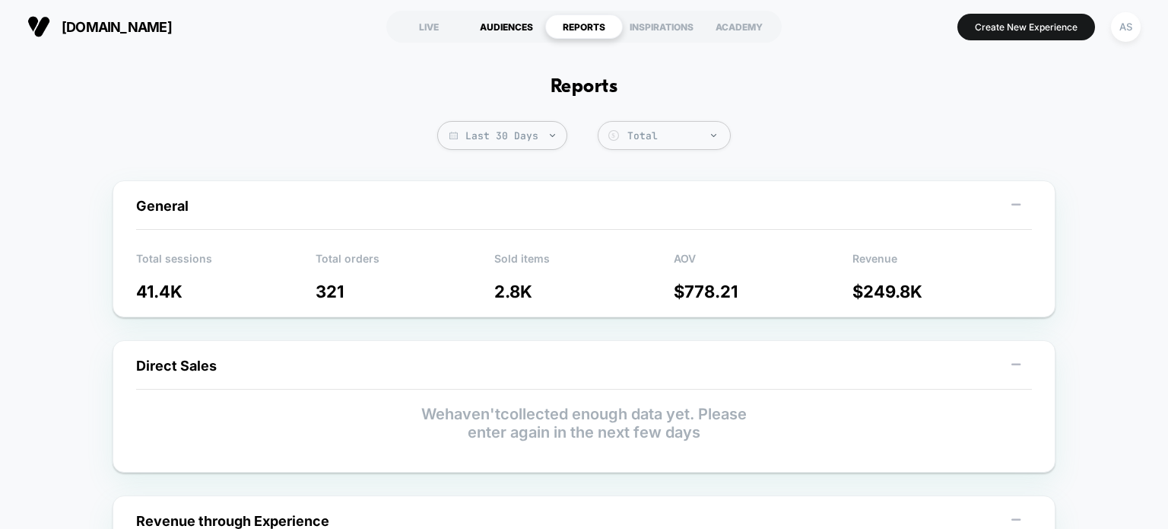
click at [508, 27] on div "AUDIENCES" at bounding box center [507, 26] width 78 height 24
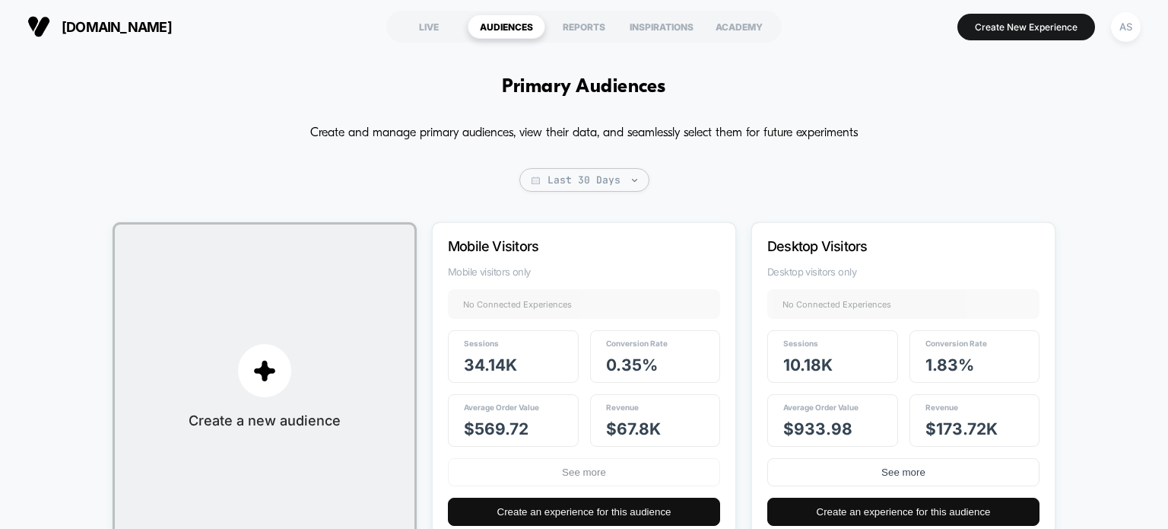
click at [599, 458] on button "See more" at bounding box center [584, 472] width 272 height 28
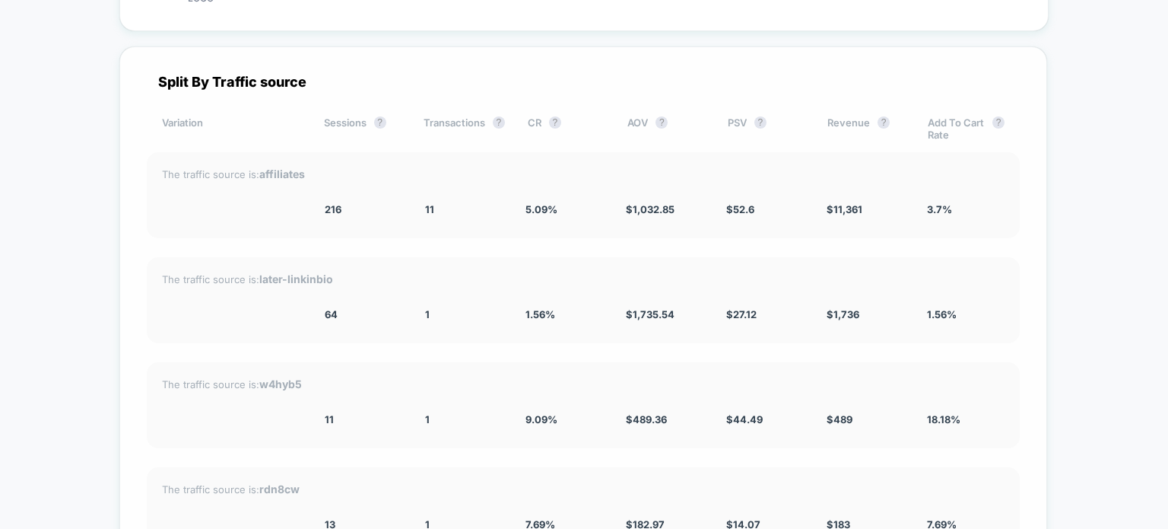
scroll to position [1445, 0]
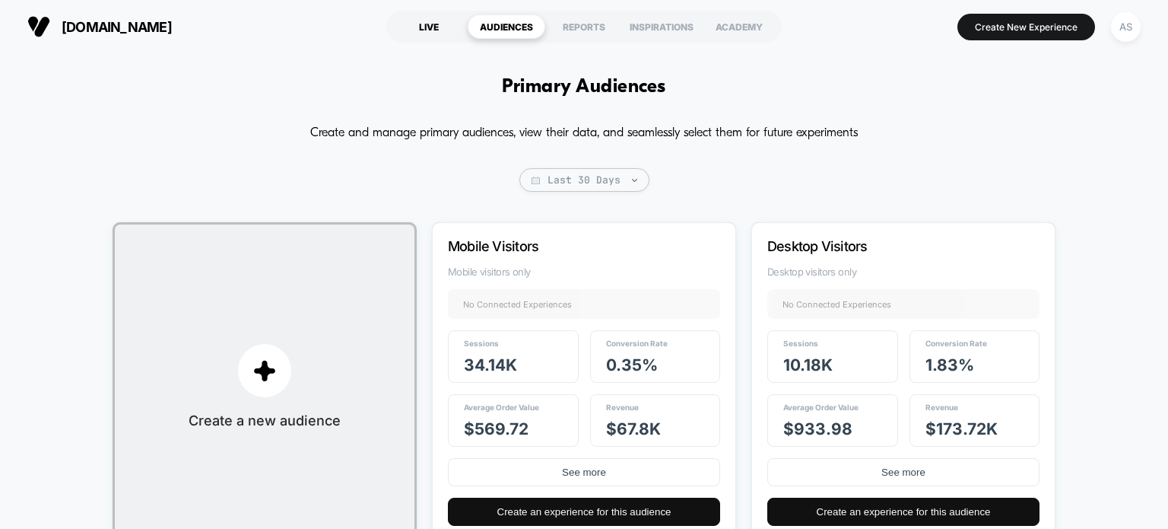
click at [431, 33] on div "LIVE" at bounding box center [429, 26] width 78 height 24
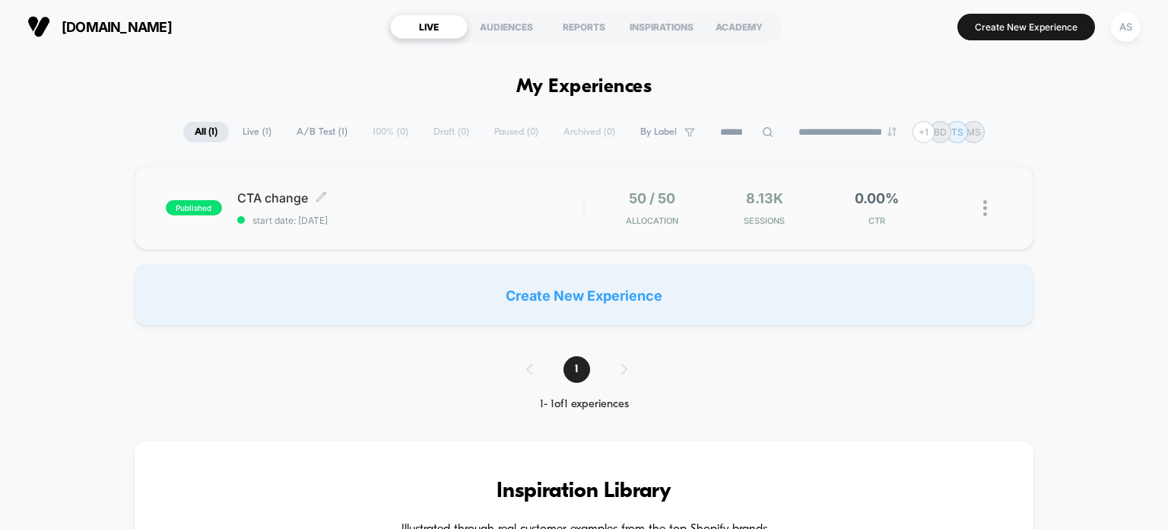
click at [371, 203] on span "CTA change Click to edit experience details" at bounding box center [410, 197] width 347 height 15
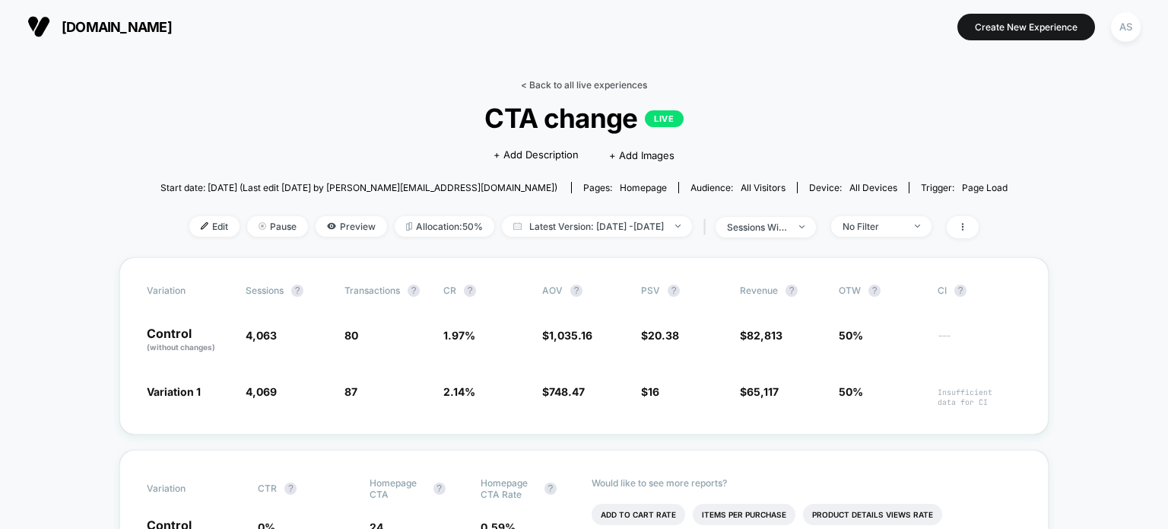
click at [571, 87] on link "< Back to all live experiences" at bounding box center [584, 84] width 126 height 11
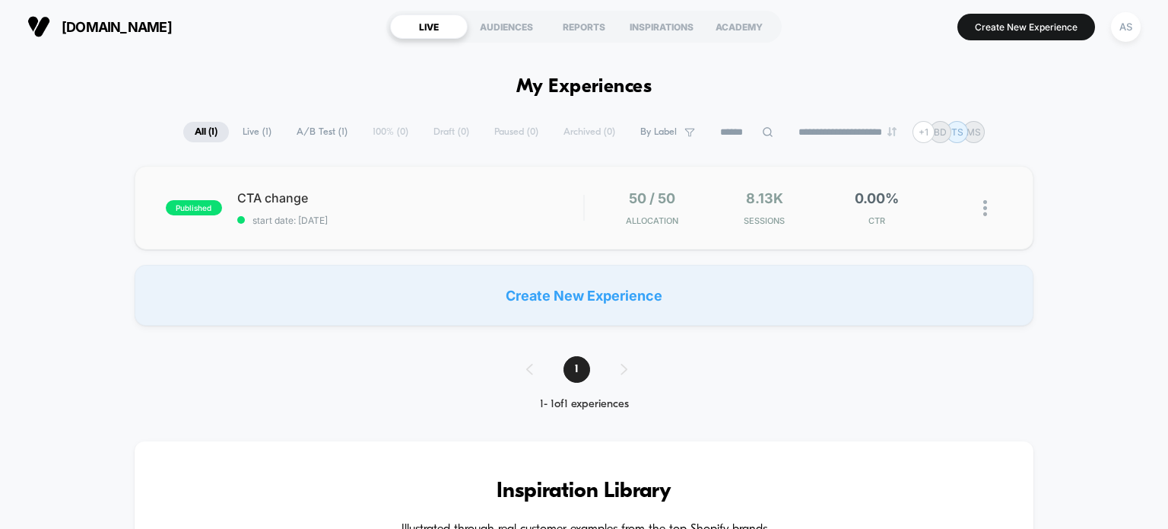
click at [830, 184] on div "published CTA change start date: 9/2/2025 50 / 50 Allocation 8.13k Sessions 0.0…" at bounding box center [585, 208] width 900 height 84
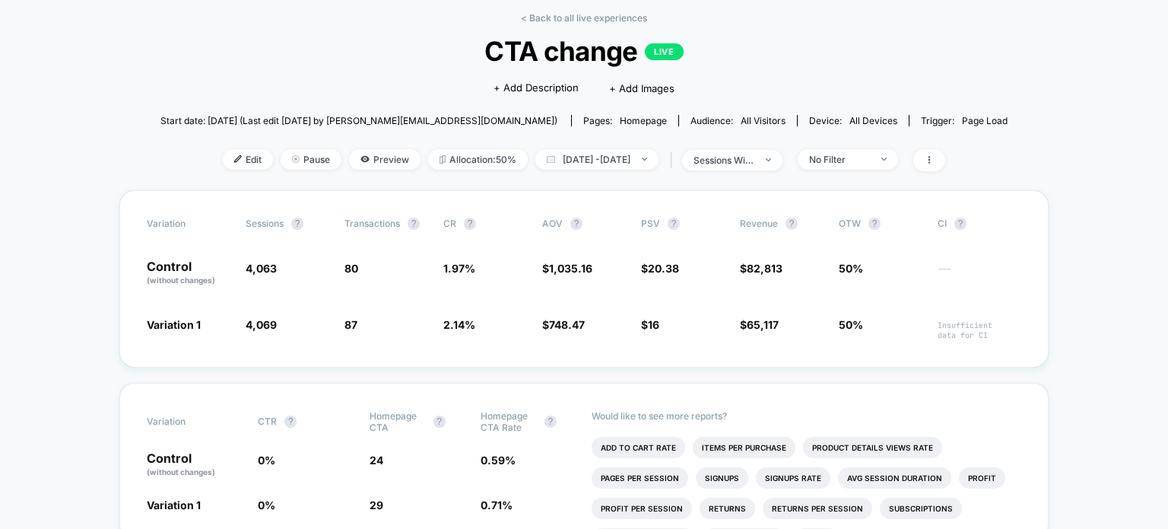
scroll to position [76, 0]
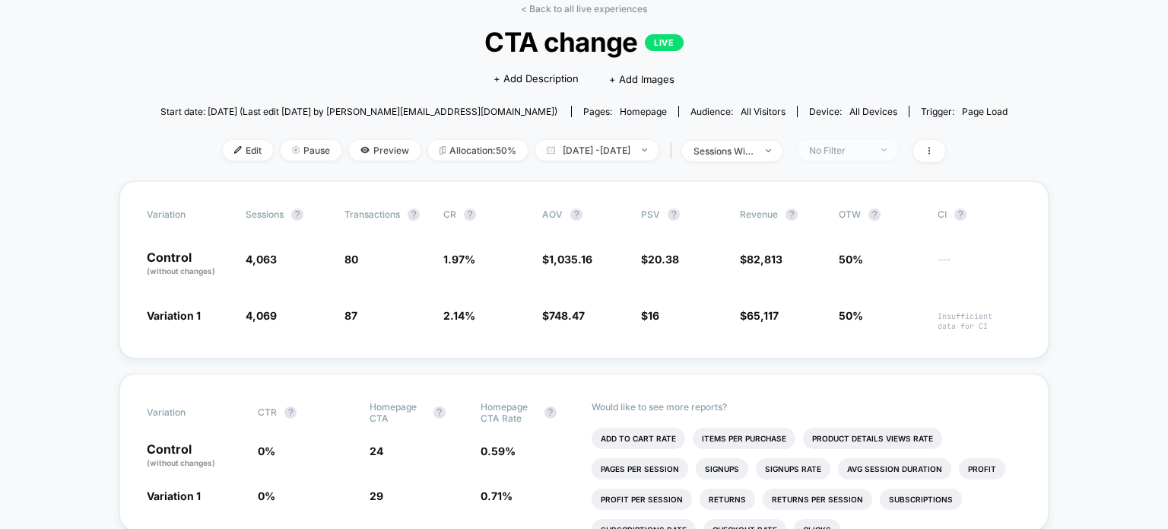
click at [881, 150] on div at bounding box center [875, 150] width 11 height 1
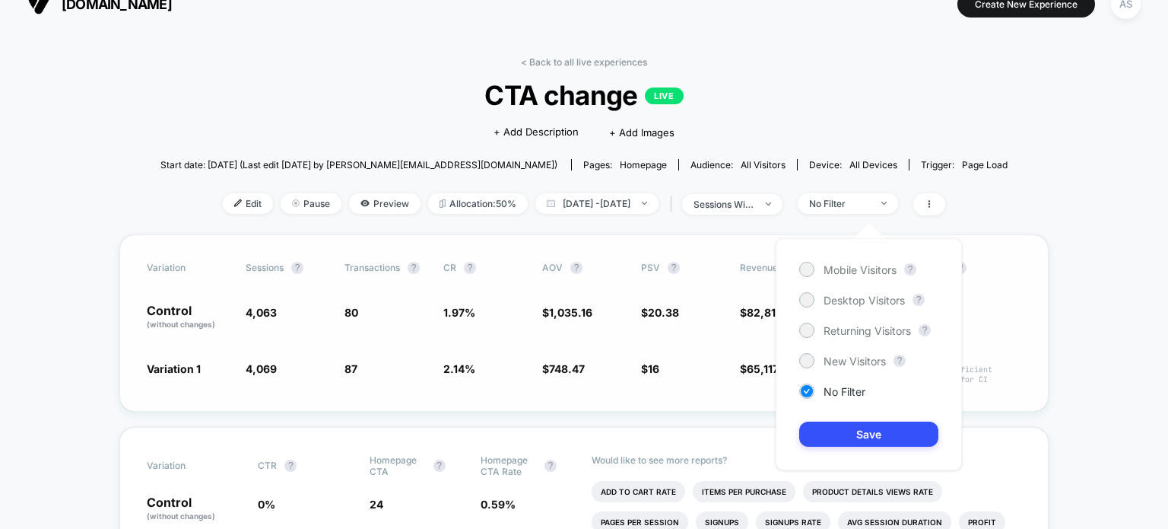
scroll to position [0, 0]
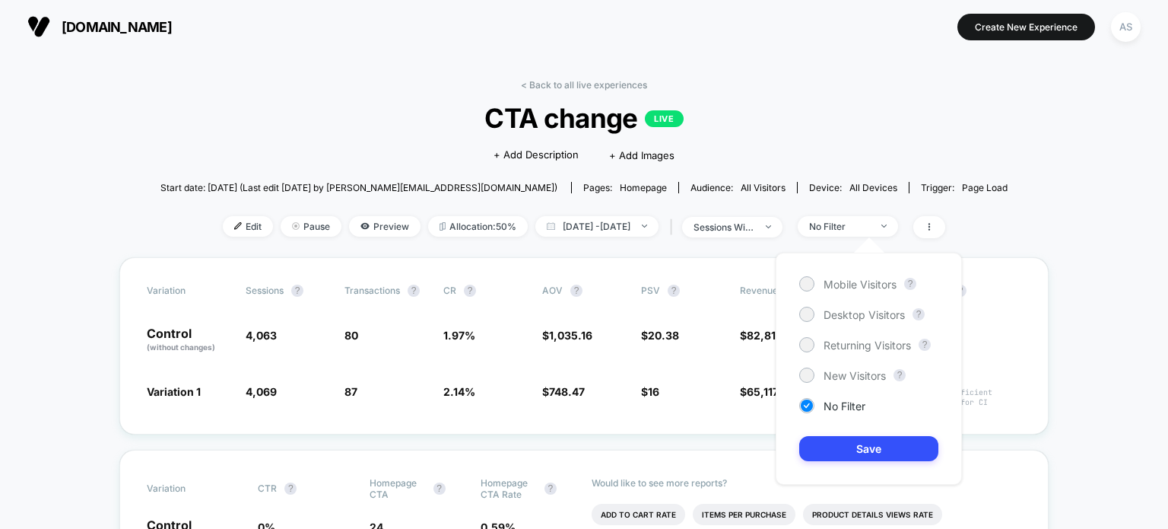
click at [560, 93] on div "< Back to all live experiences CTA change LIVE Click to edit experience details…" at bounding box center [583, 168] width 847 height 178
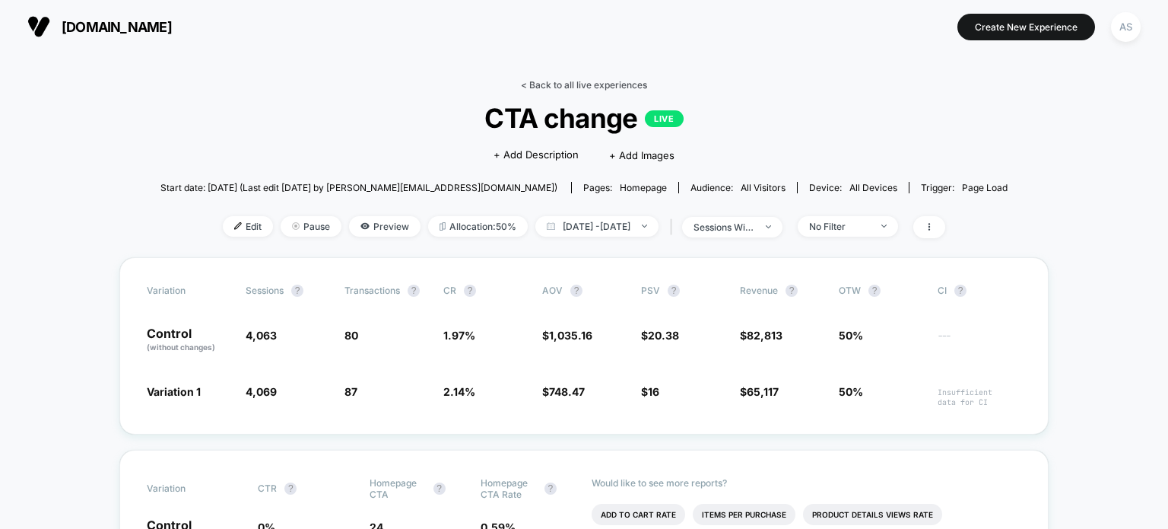
click at [565, 83] on link "< Back to all live experiences" at bounding box center [584, 84] width 126 height 11
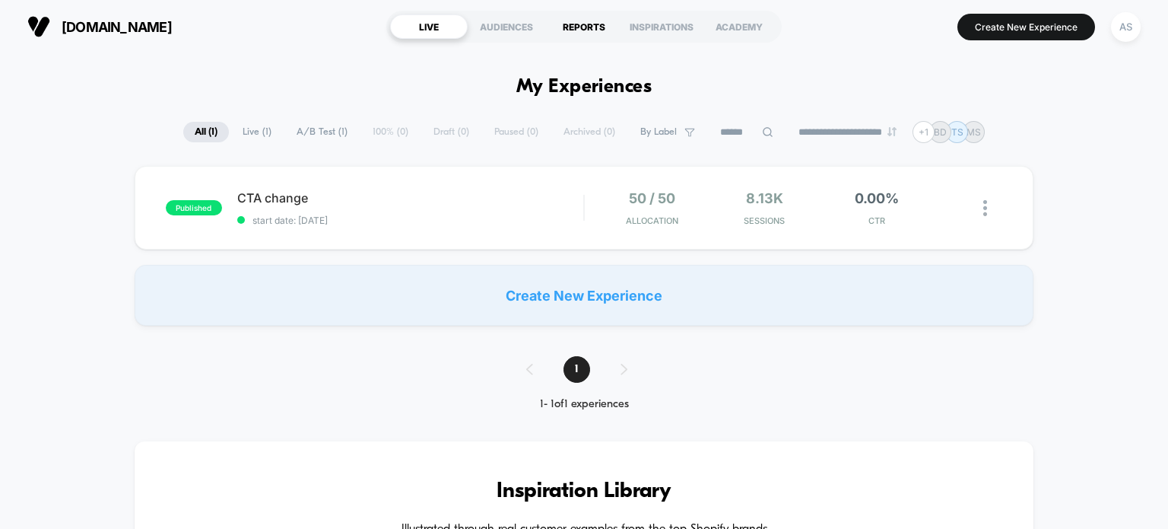
click at [575, 33] on div "REPORTS" at bounding box center [584, 26] width 78 height 24
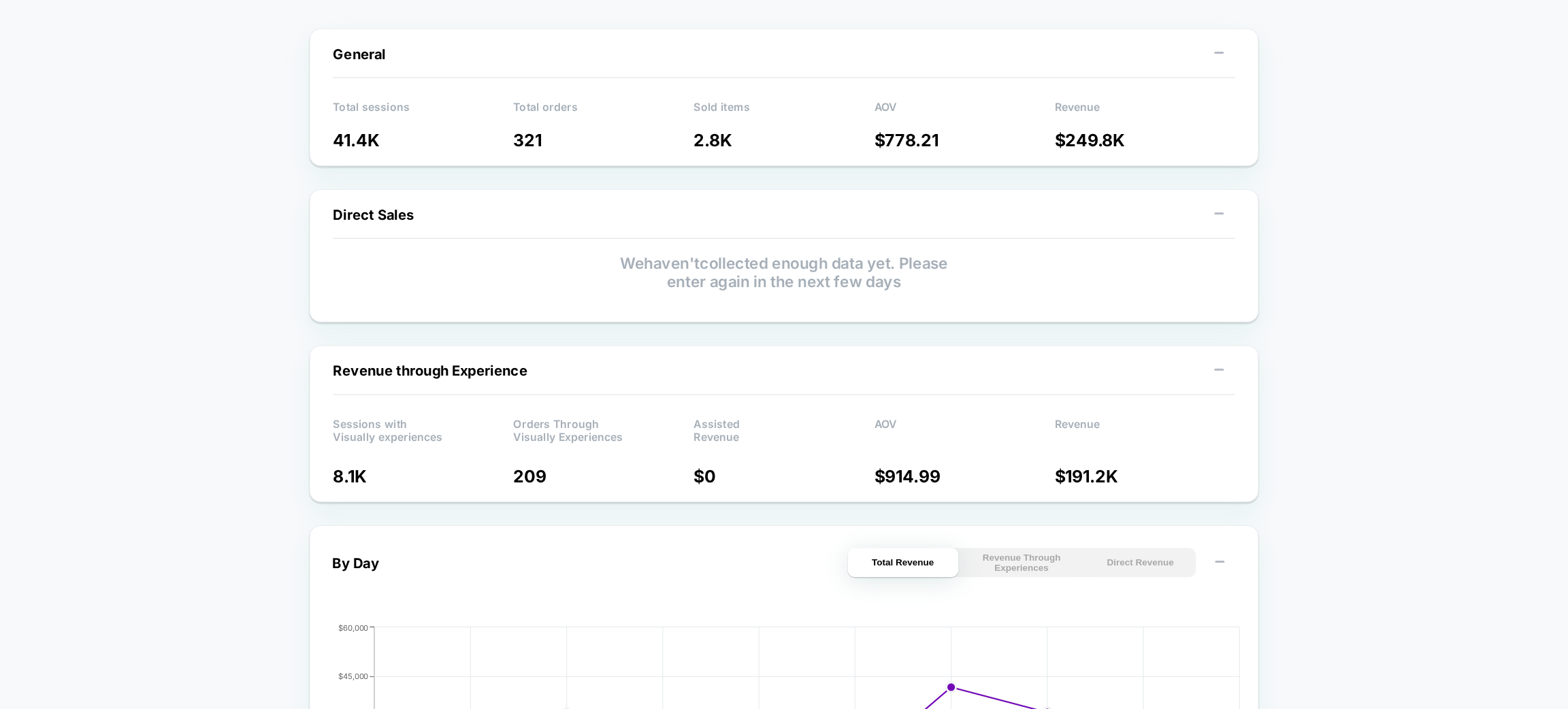
scroll to position [136, 0]
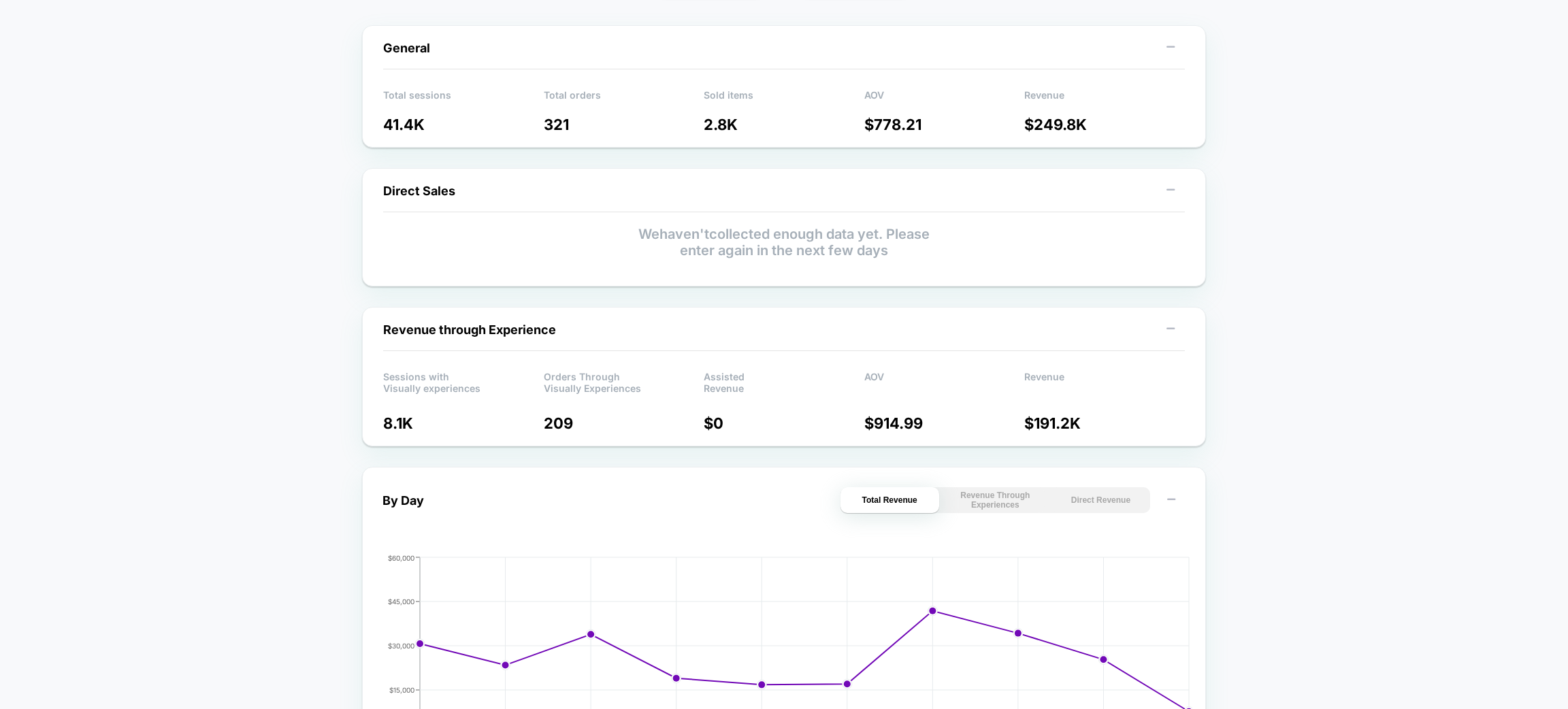
drag, startPoint x: 934, startPoint y: 2, endPoint x: 342, endPoint y: 377, distance: 700.8
click at [342, 377] on div "Last 30 Days Total Group 2 $ General Total sessions 41.4K Total orders 321 Sold…" at bounding box center [784, 587] width 1568 height 1231
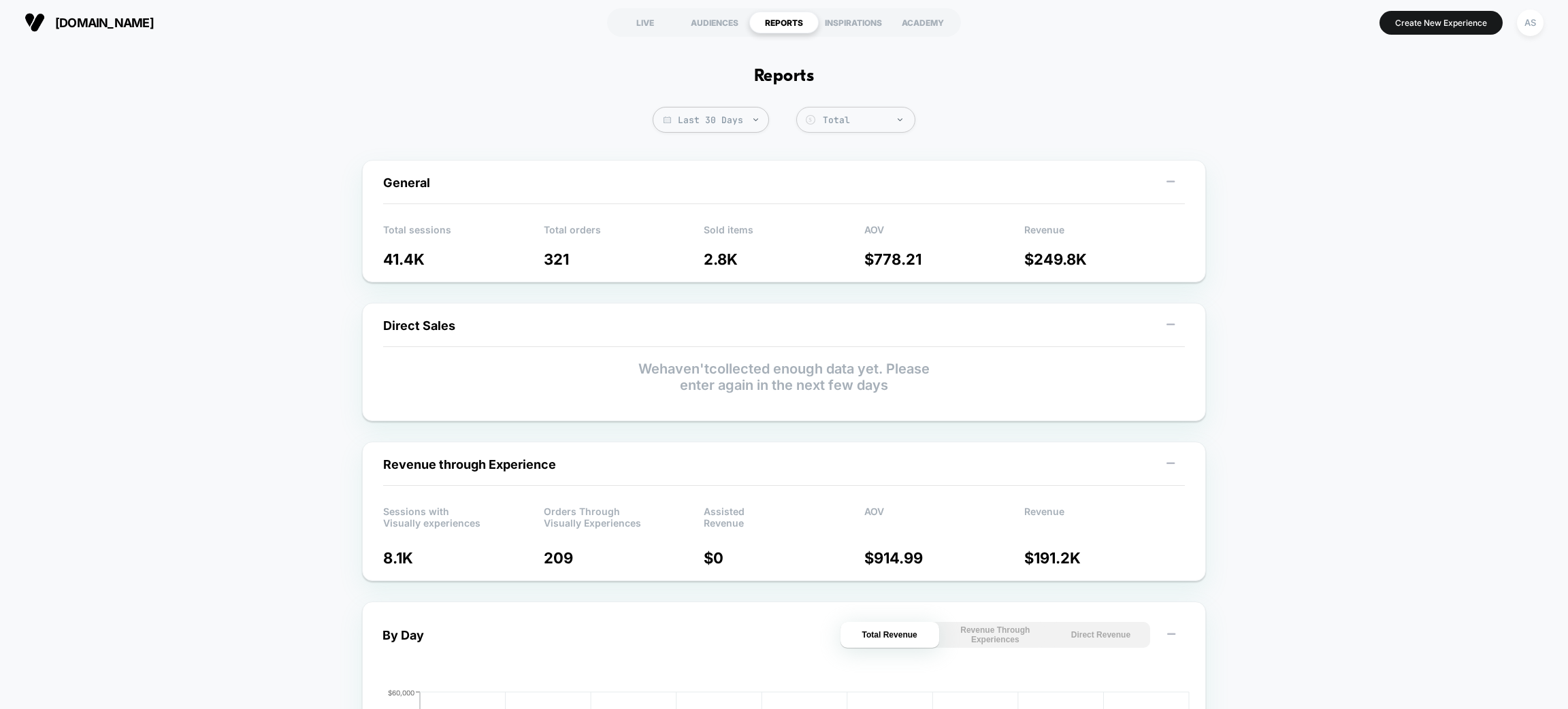
scroll to position [0, 0]
click at [715, 32] on div "AUDIENCES" at bounding box center [715, 23] width 70 height 21
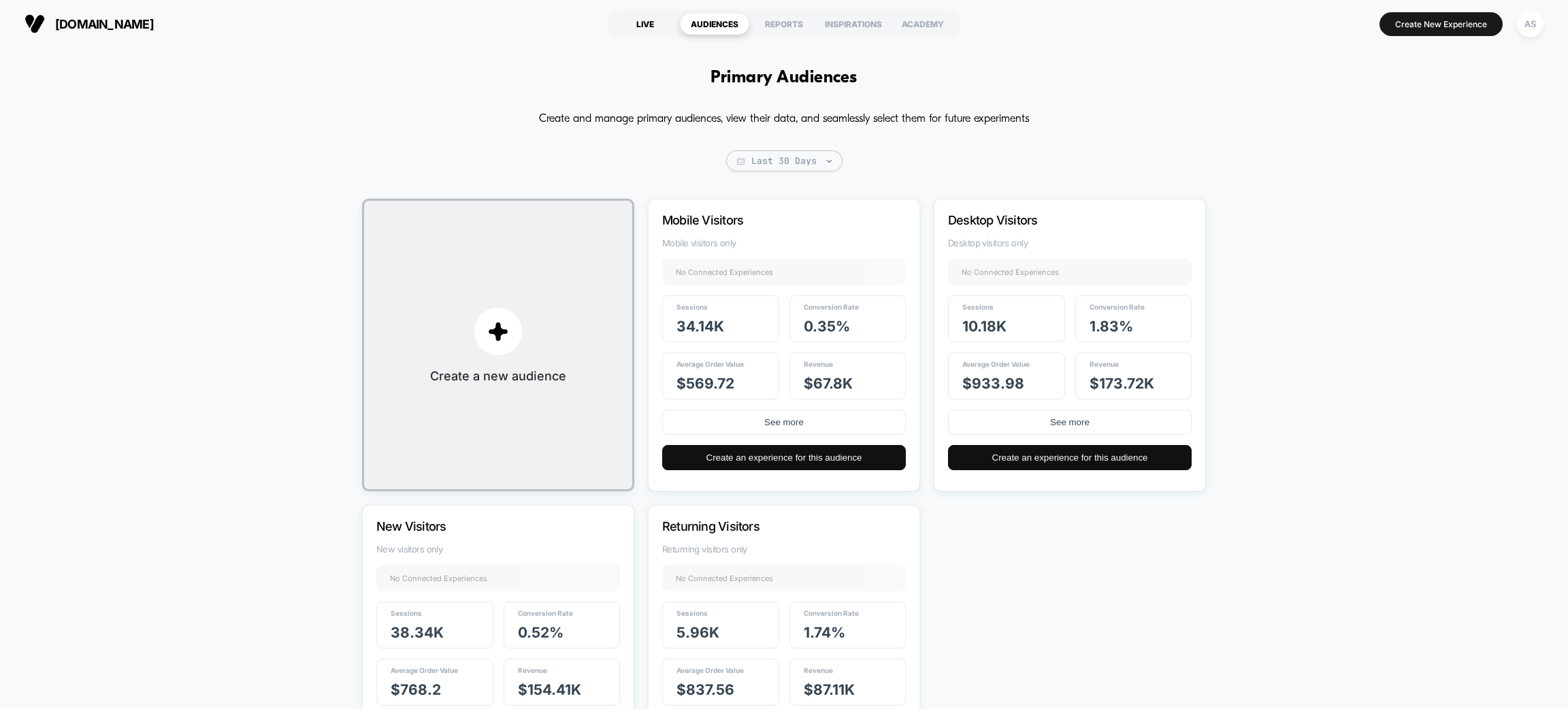
click at [630, 22] on div "LIVE" at bounding box center [645, 23] width 70 height 21
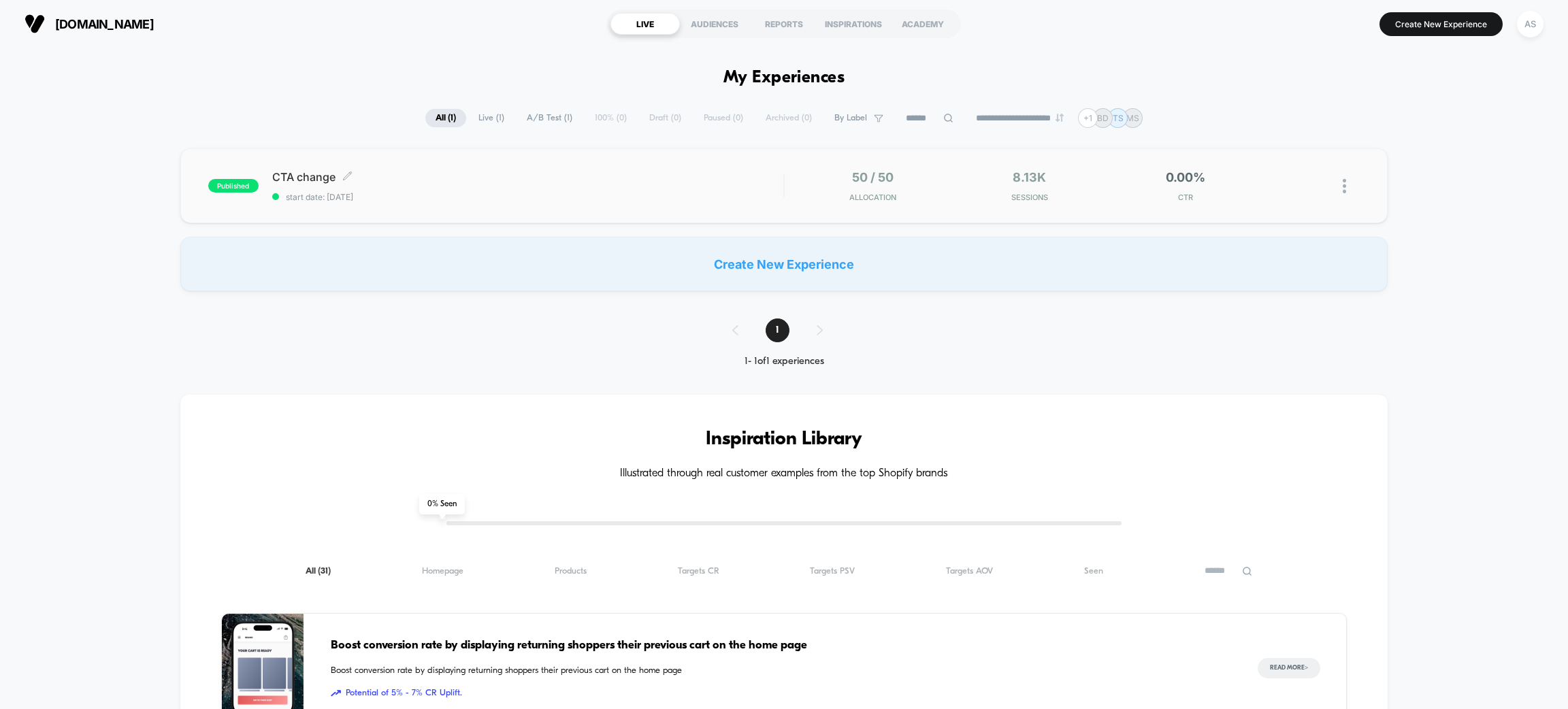
click at [655, 181] on span "CTA change Click to edit experience details" at bounding box center [527, 176] width 511 height 13
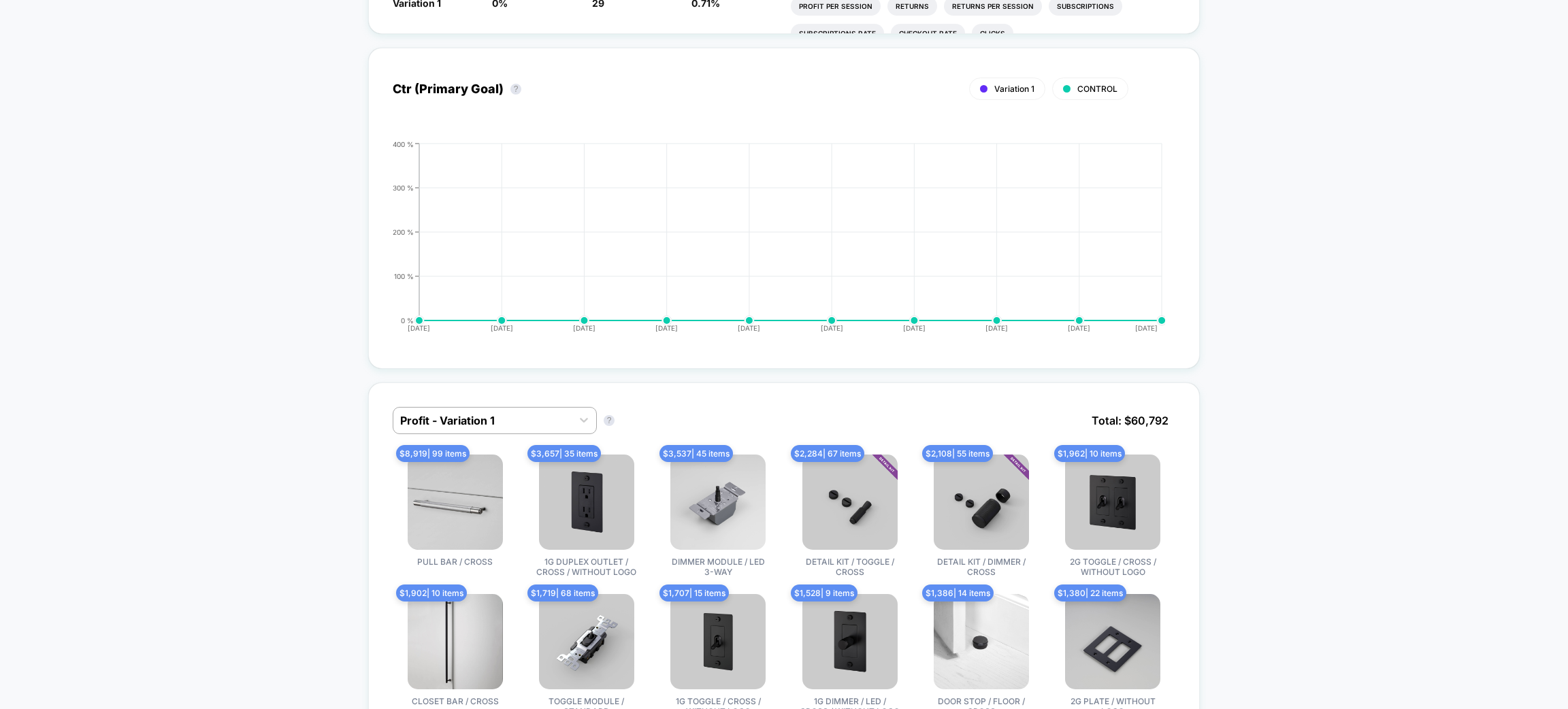
scroll to position [510, 0]
drag, startPoint x: 1433, startPoint y: 220, endPoint x: 1406, endPoint y: 180, distance: 48.3
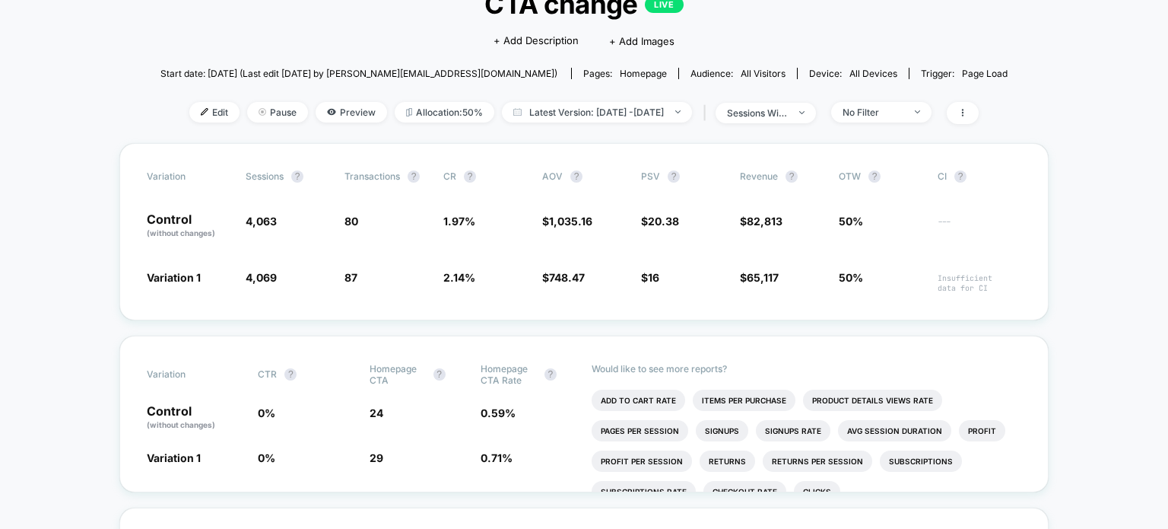
scroll to position [114, 0]
drag, startPoint x: 1527, startPoint y: 11, endPoint x: 95, endPoint y: 254, distance: 1452.6
